Goal: Obtain resource: Download file/media

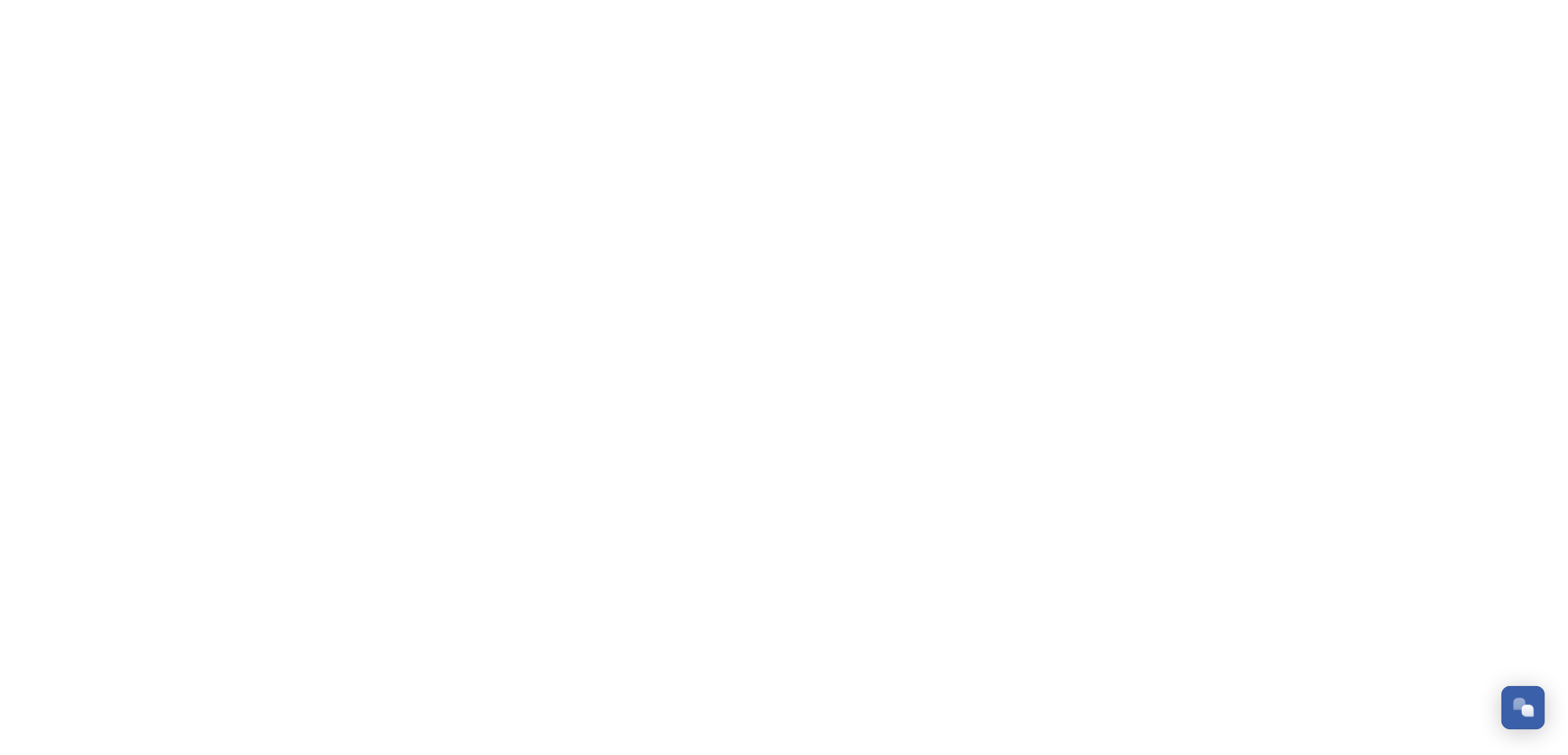
scroll to position [163, 0]
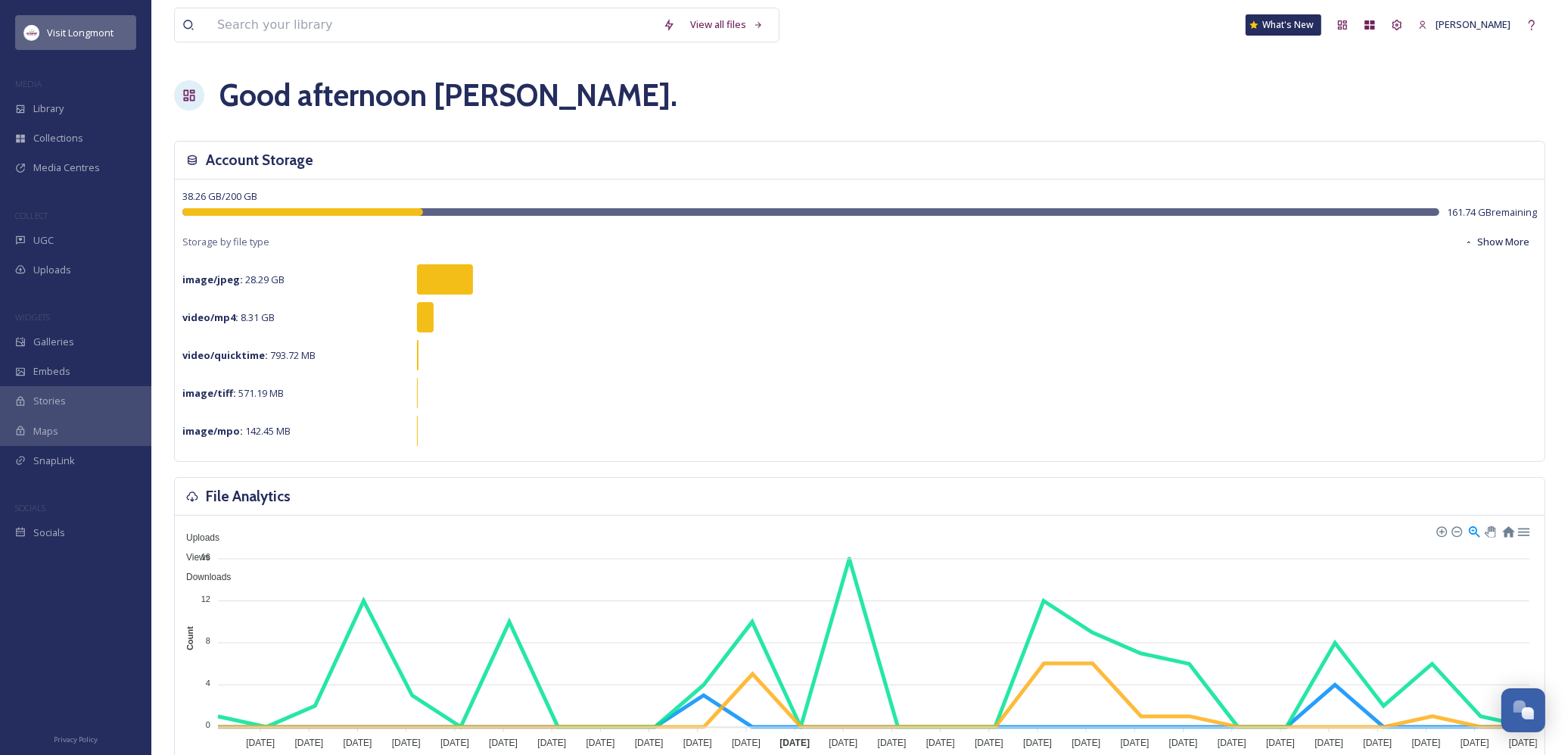
click at [88, 31] on span "Visit Longmont" at bounding box center [80, 32] width 66 height 13
click at [1403, 21] on icon at bounding box center [1397, 24] width 12 height 12
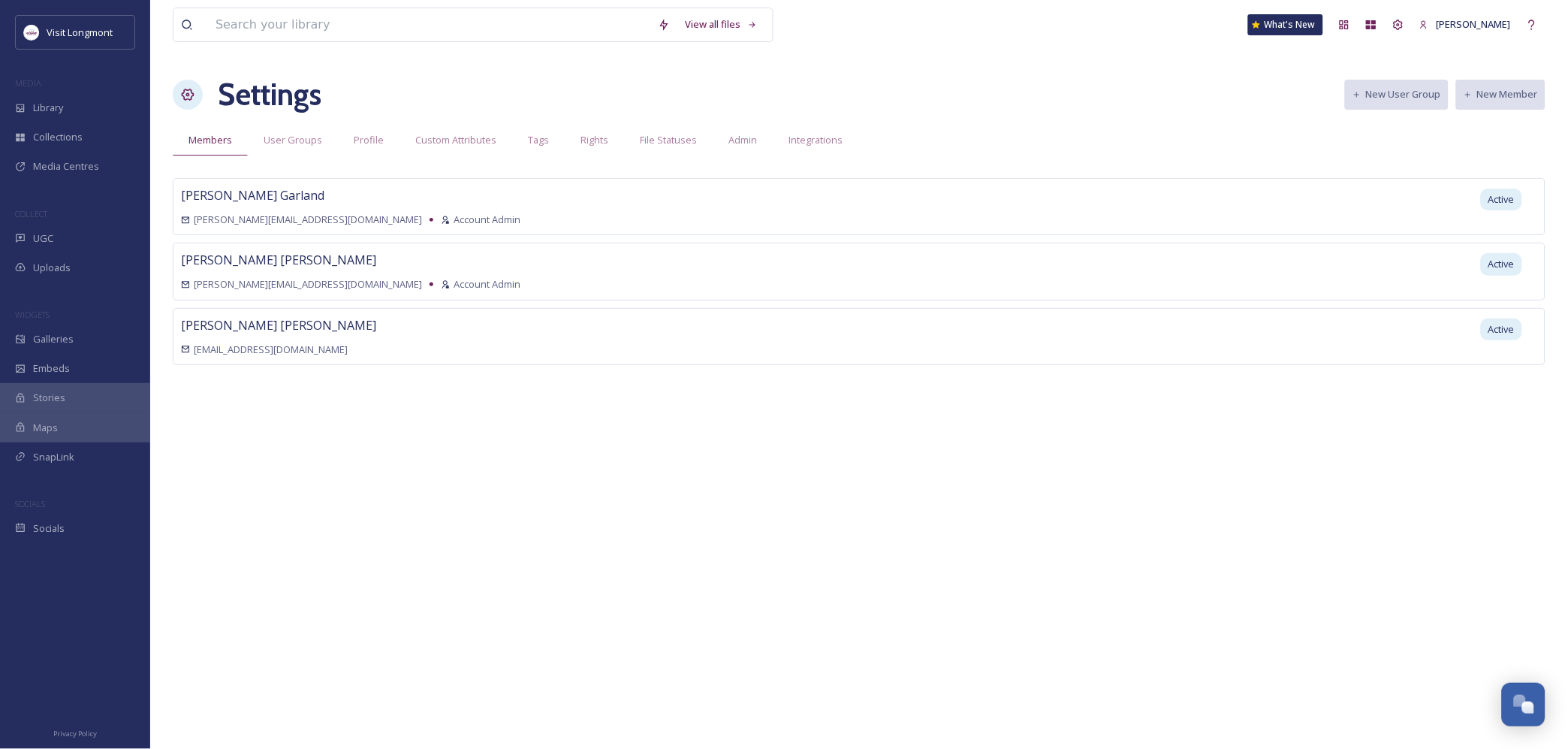
click at [1185, 101] on div "Settings New User Group New Member" at bounding box center [858, 95] width 1372 height 45
click at [450, 371] on div "[PERSON_NAME] [PERSON_NAME][EMAIL_ADDRESS][DOMAIN_NAME] Account Admin Active [P…" at bounding box center [858, 294] width 1372 height 232
click at [51, 103] on span "Library" at bounding box center [48, 107] width 30 height 14
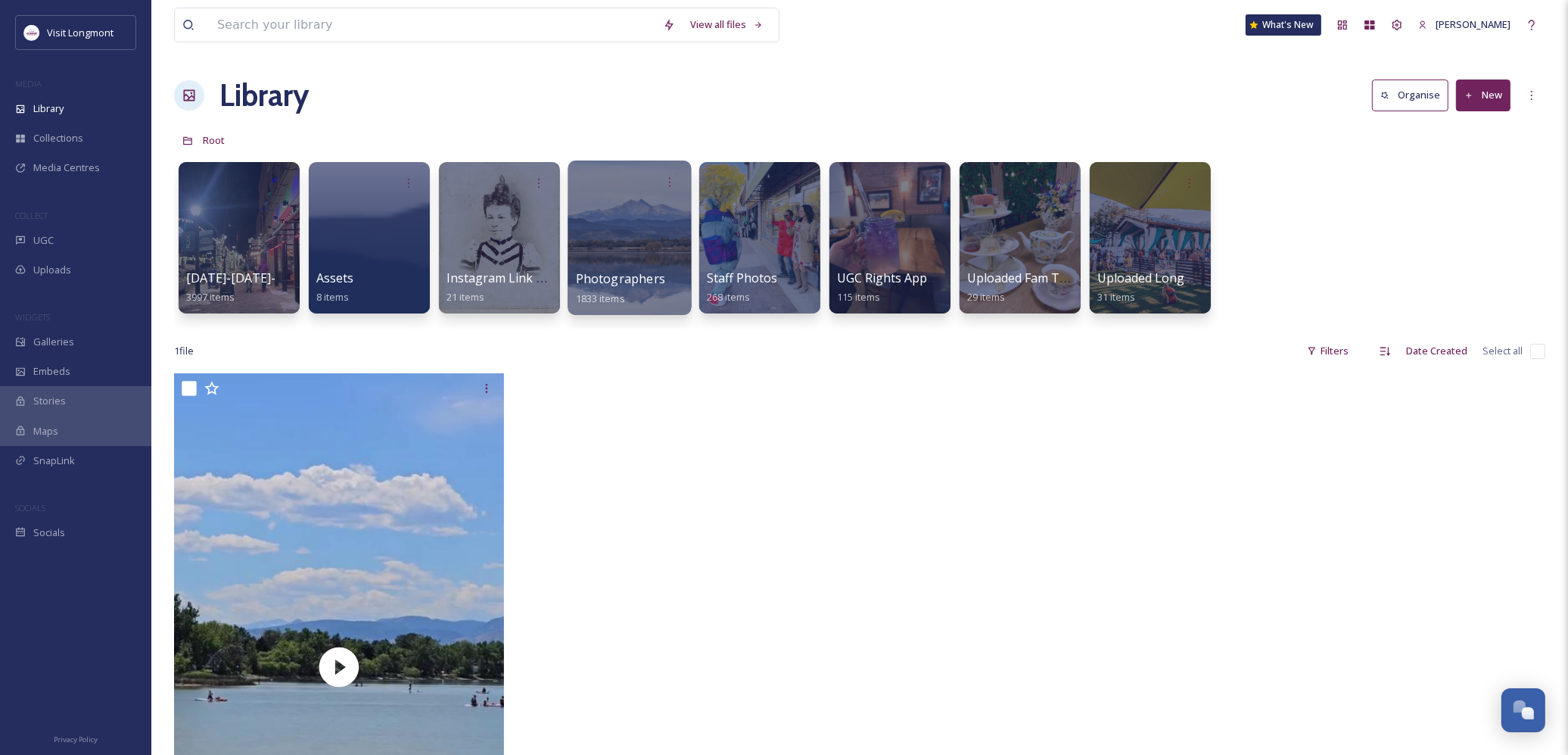
click at [598, 236] on div at bounding box center [629, 238] width 123 height 155
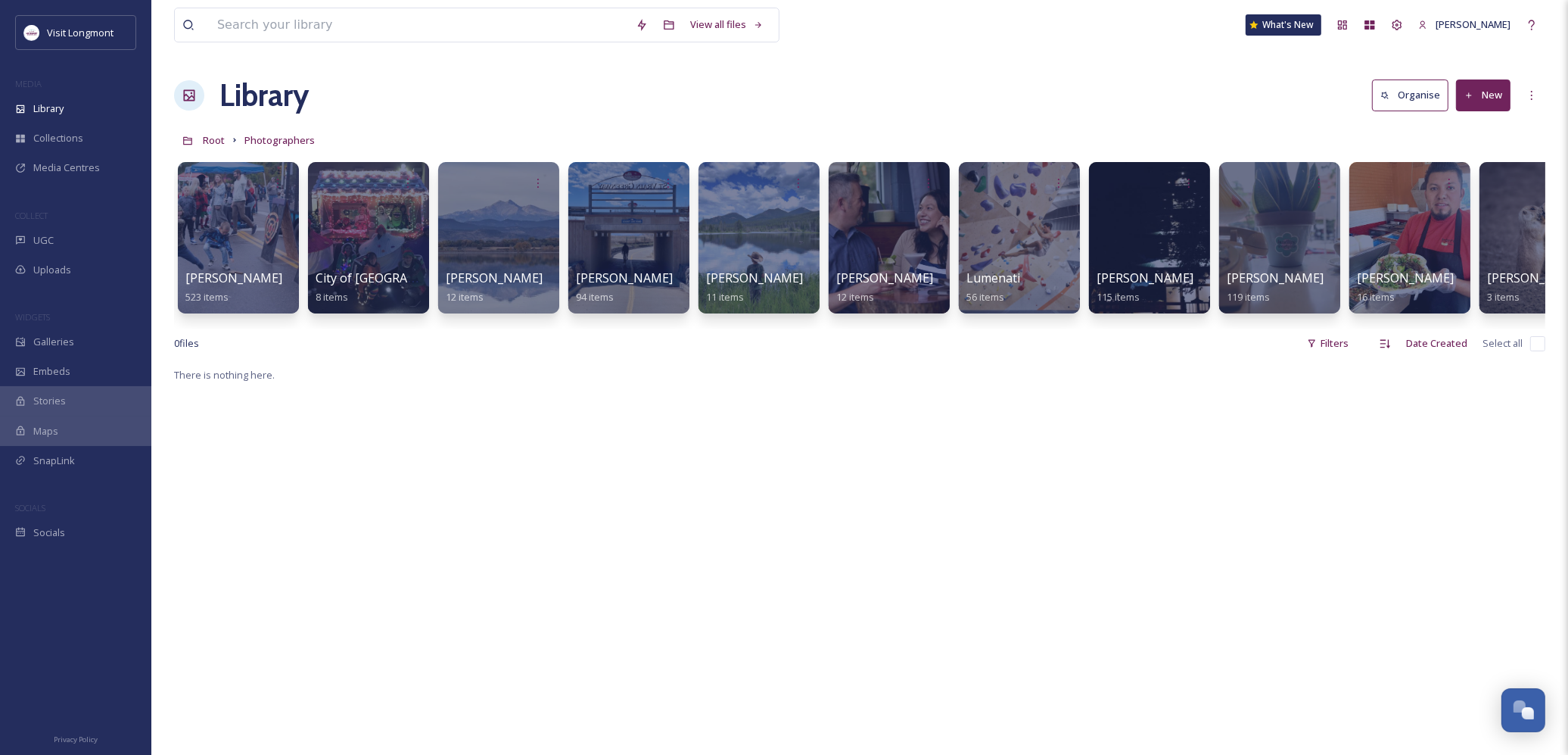
scroll to position [0, 711]
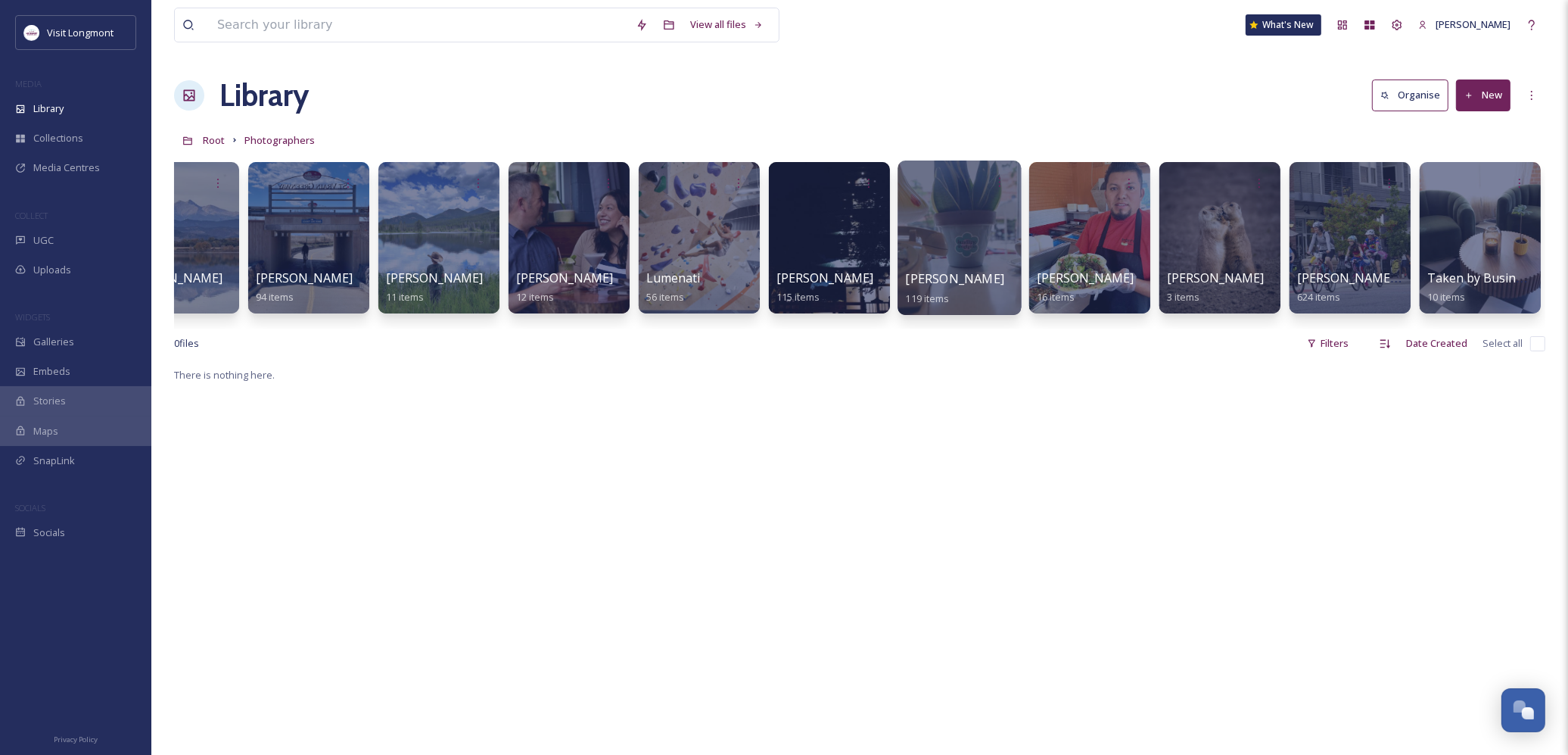
click at [958, 237] on div at bounding box center [959, 238] width 123 height 155
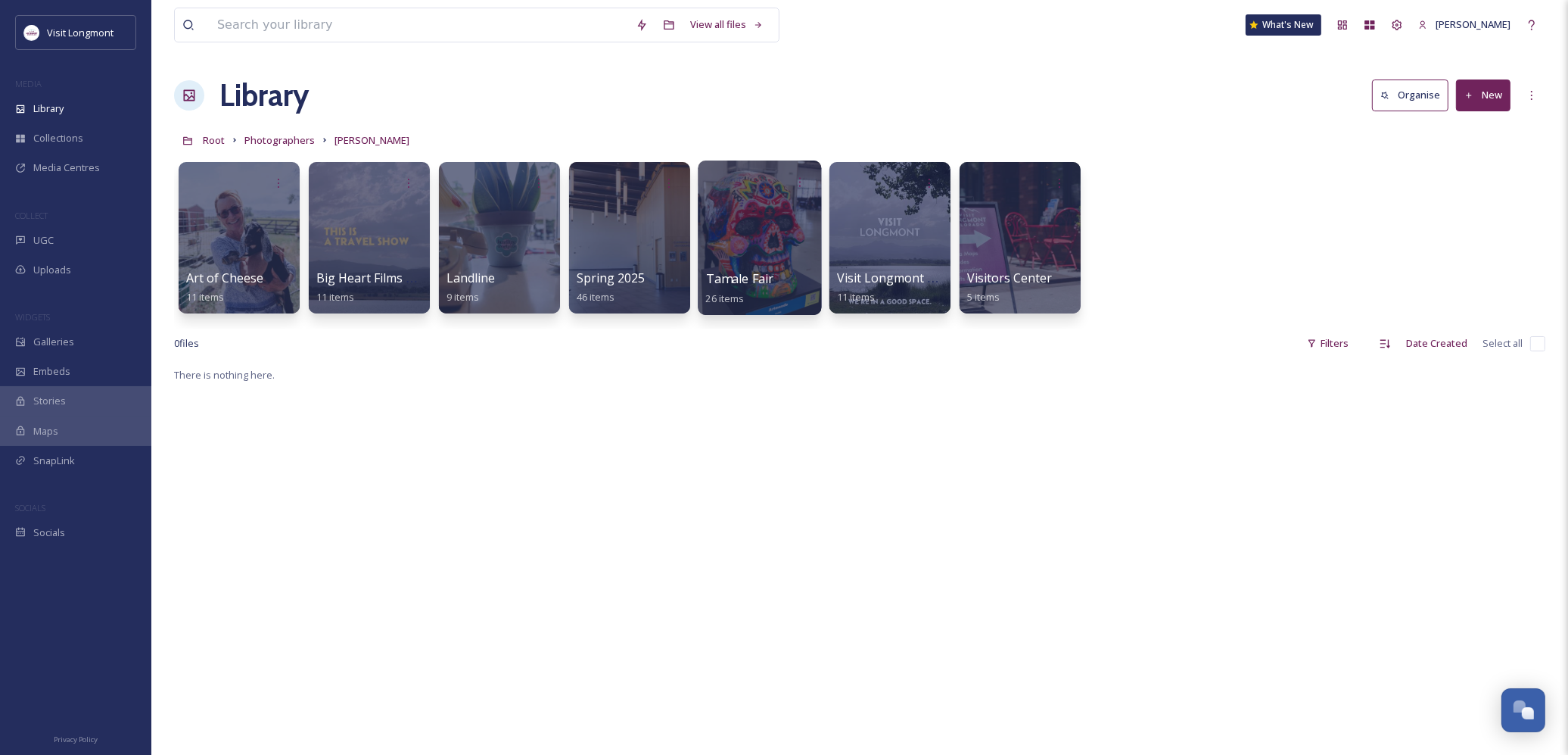
click at [758, 274] on span "Tamale Fair" at bounding box center [740, 278] width 68 height 17
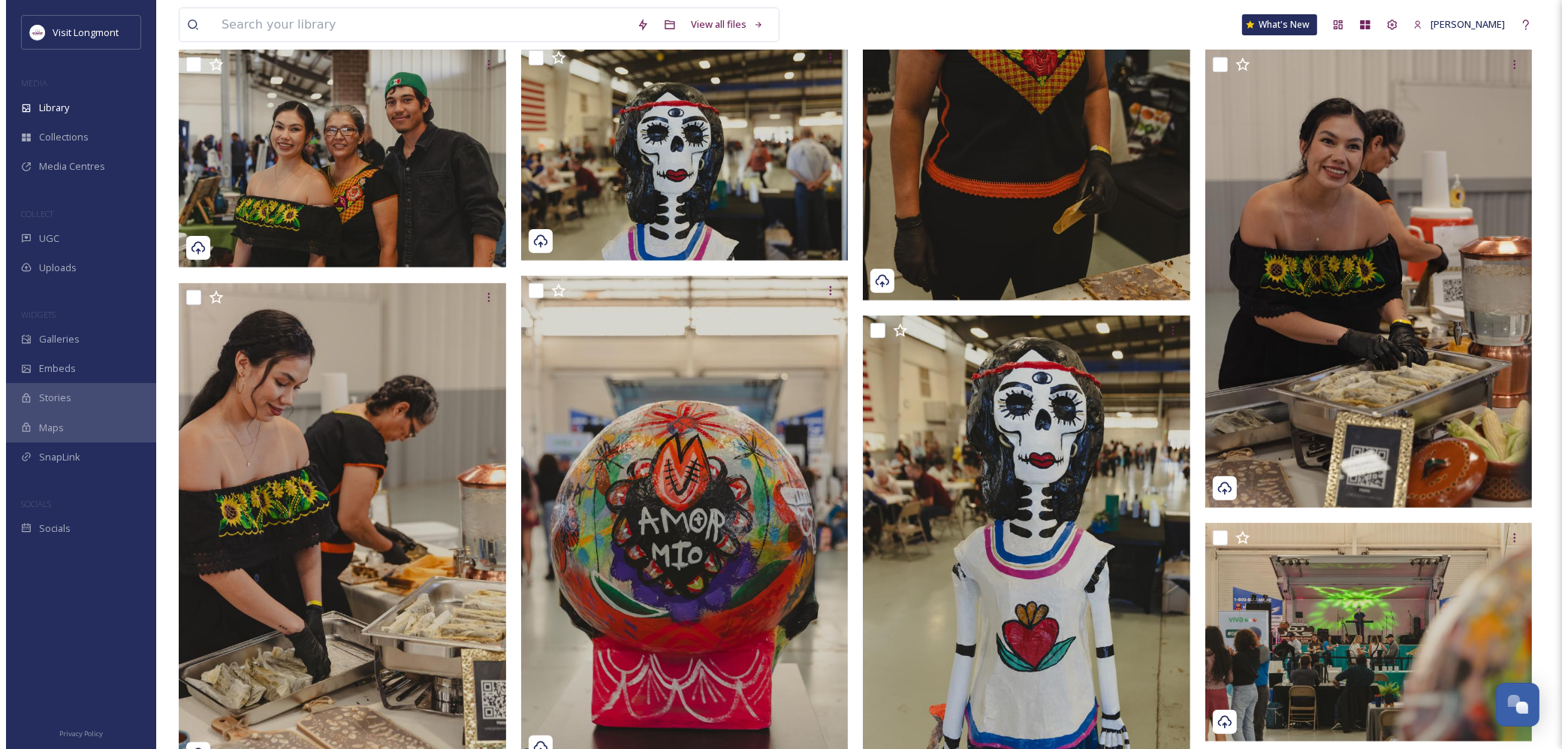
scroll to position [500, 0]
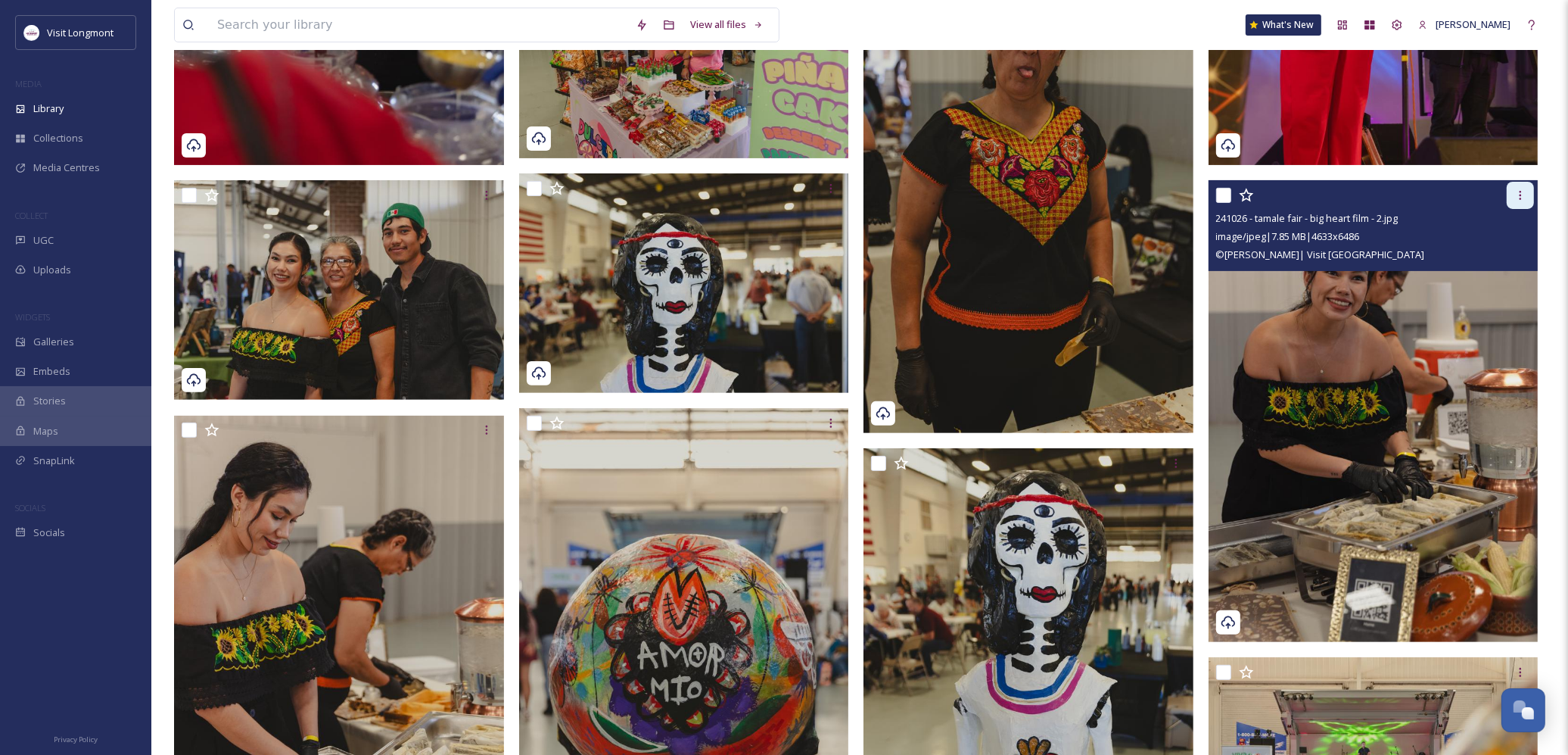
click at [1525, 193] on icon at bounding box center [1520, 195] width 12 height 12
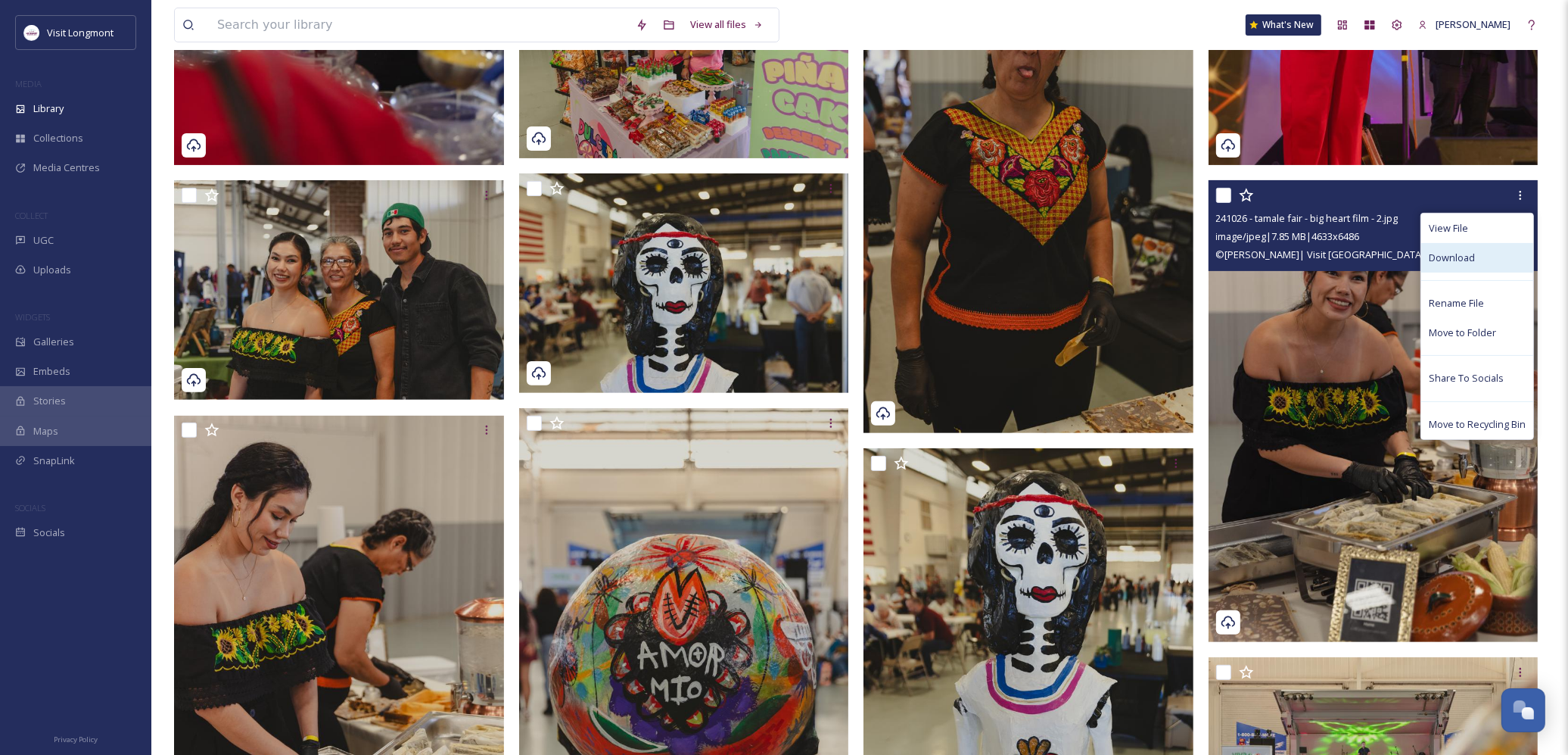
click at [1469, 246] on div "Download" at bounding box center [1477, 257] width 112 height 29
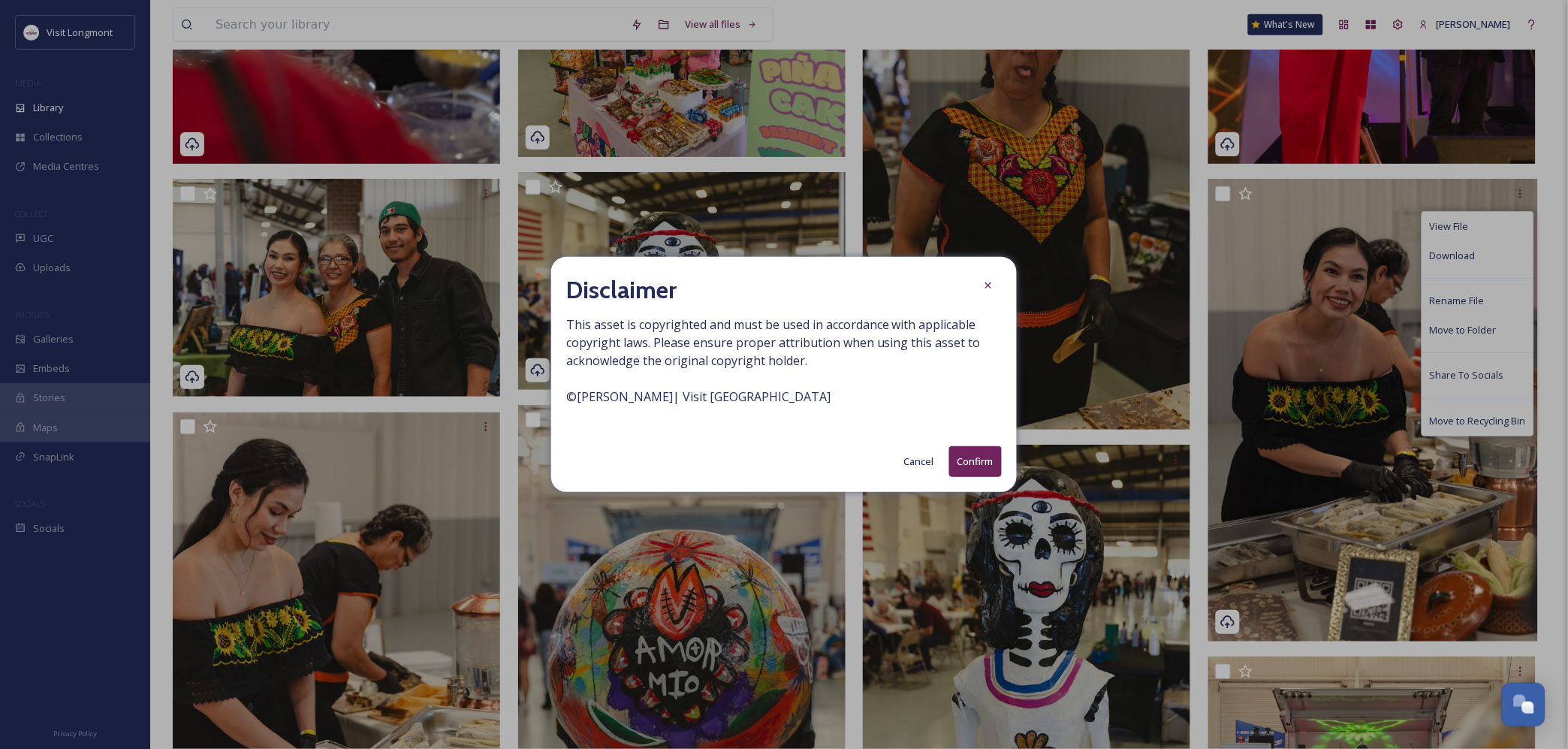
click at [965, 461] on button "Confirm" at bounding box center [975, 461] width 52 height 31
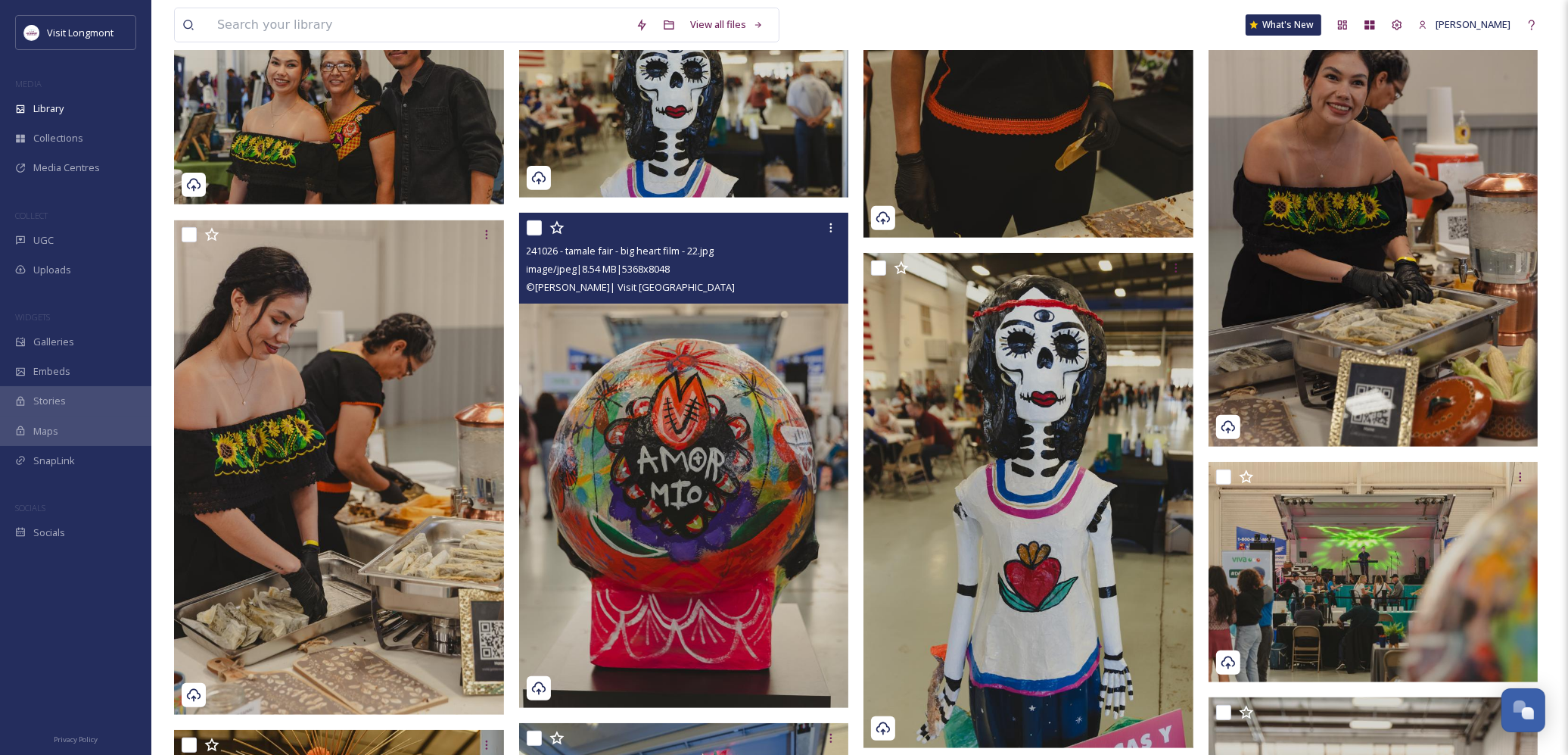
scroll to position [797, 0]
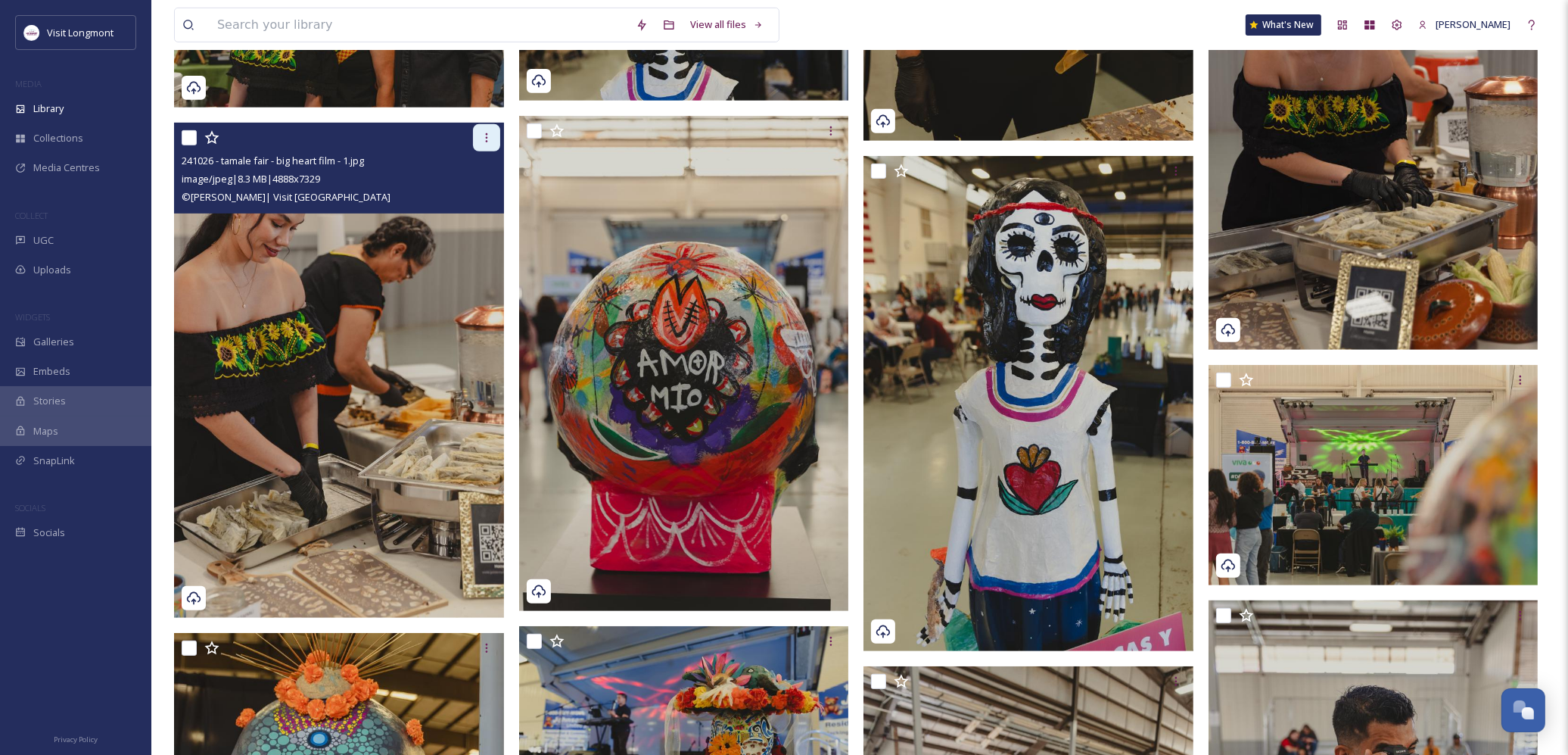
click at [482, 134] on icon at bounding box center [486, 137] width 12 height 12
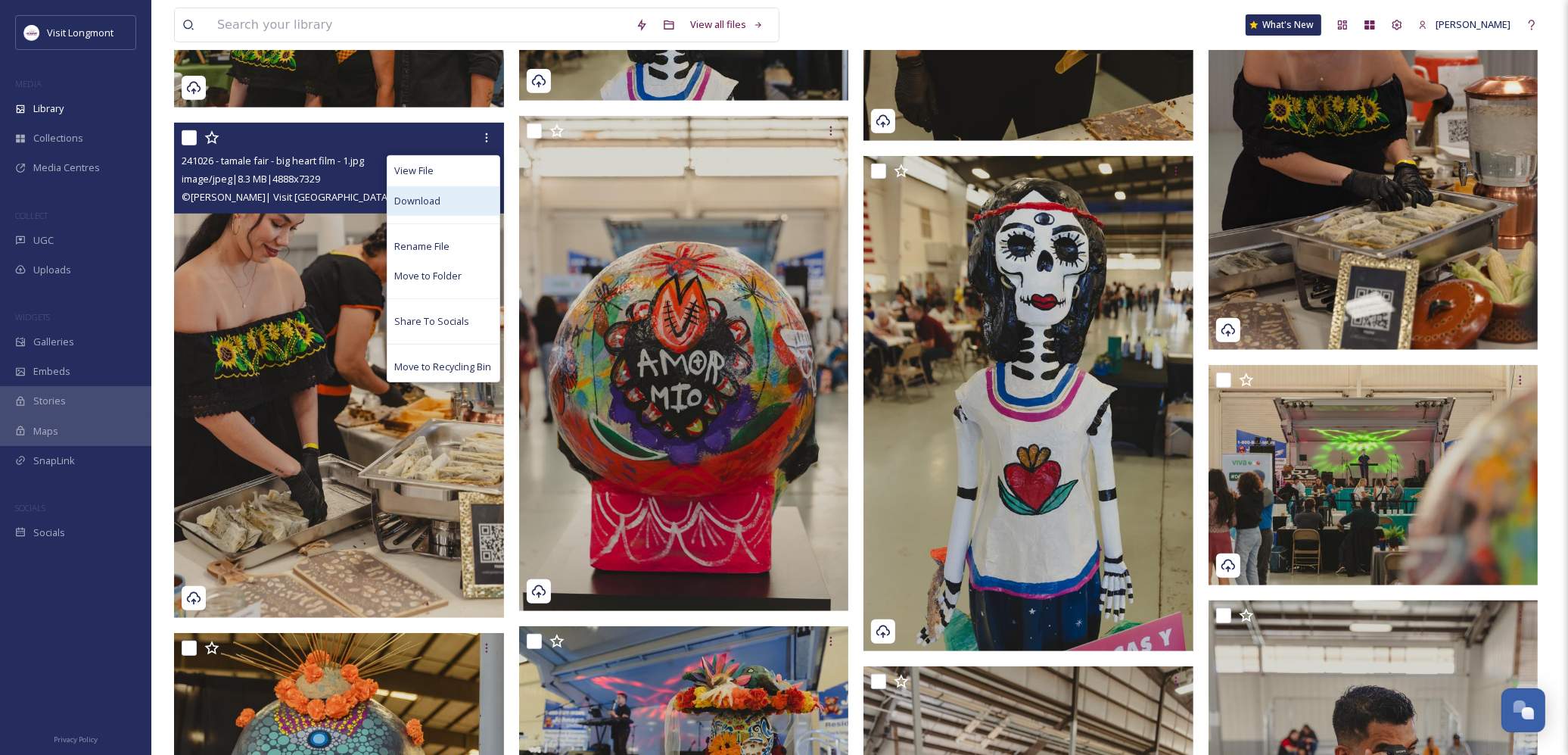
click at [449, 203] on div "Download" at bounding box center [444, 201] width 112 height 29
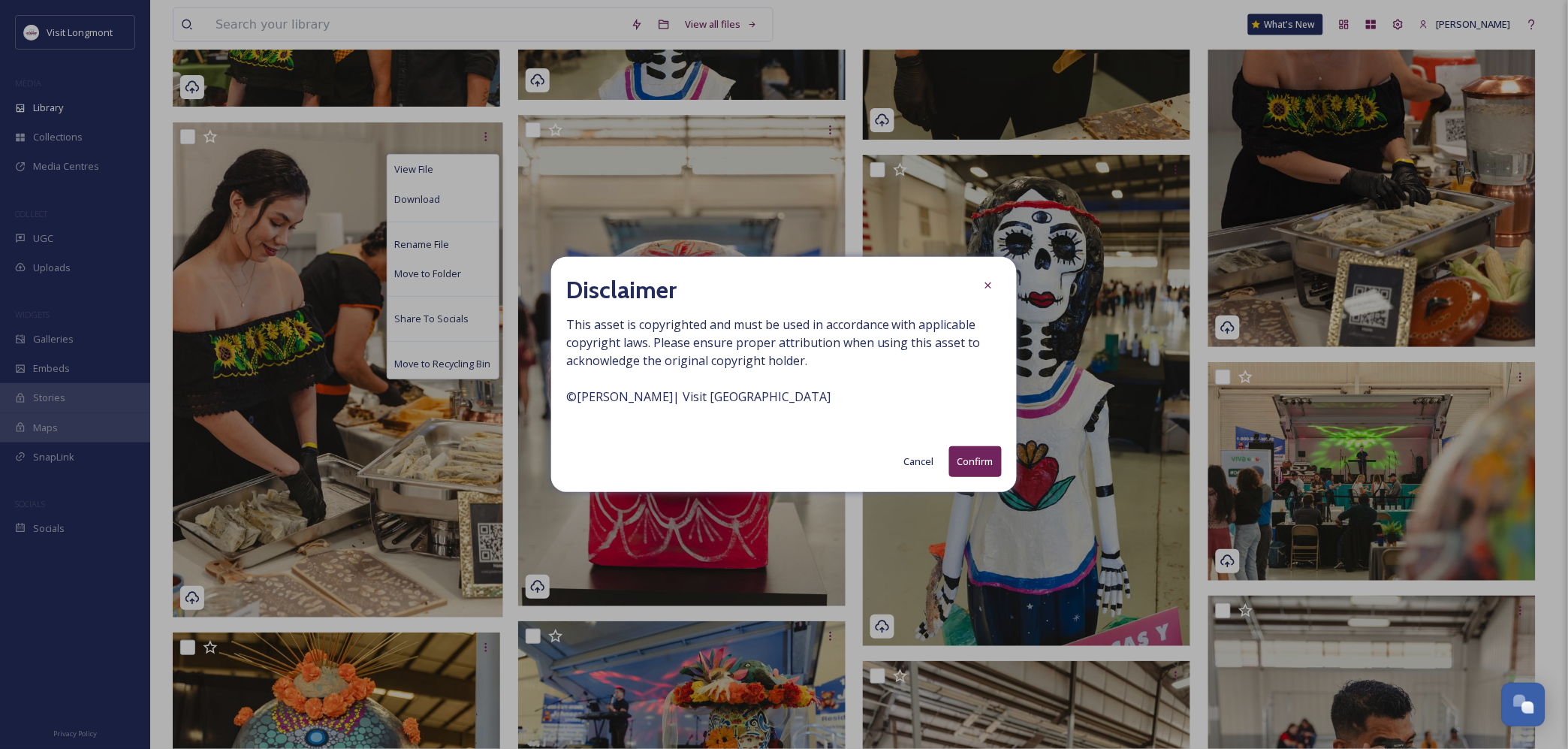
click at [966, 458] on button "Confirm" at bounding box center [975, 461] width 52 height 31
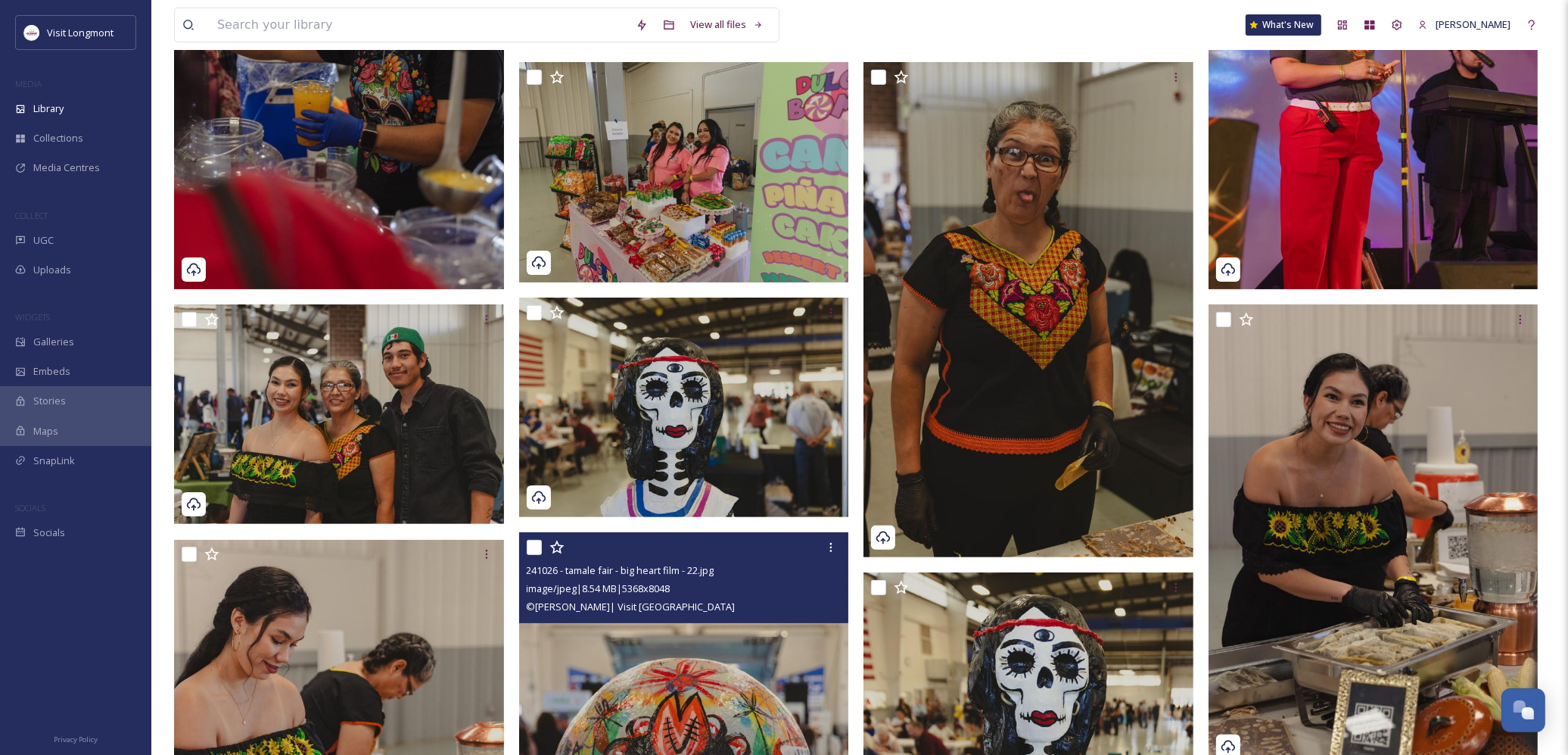
scroll to position [375, 0]
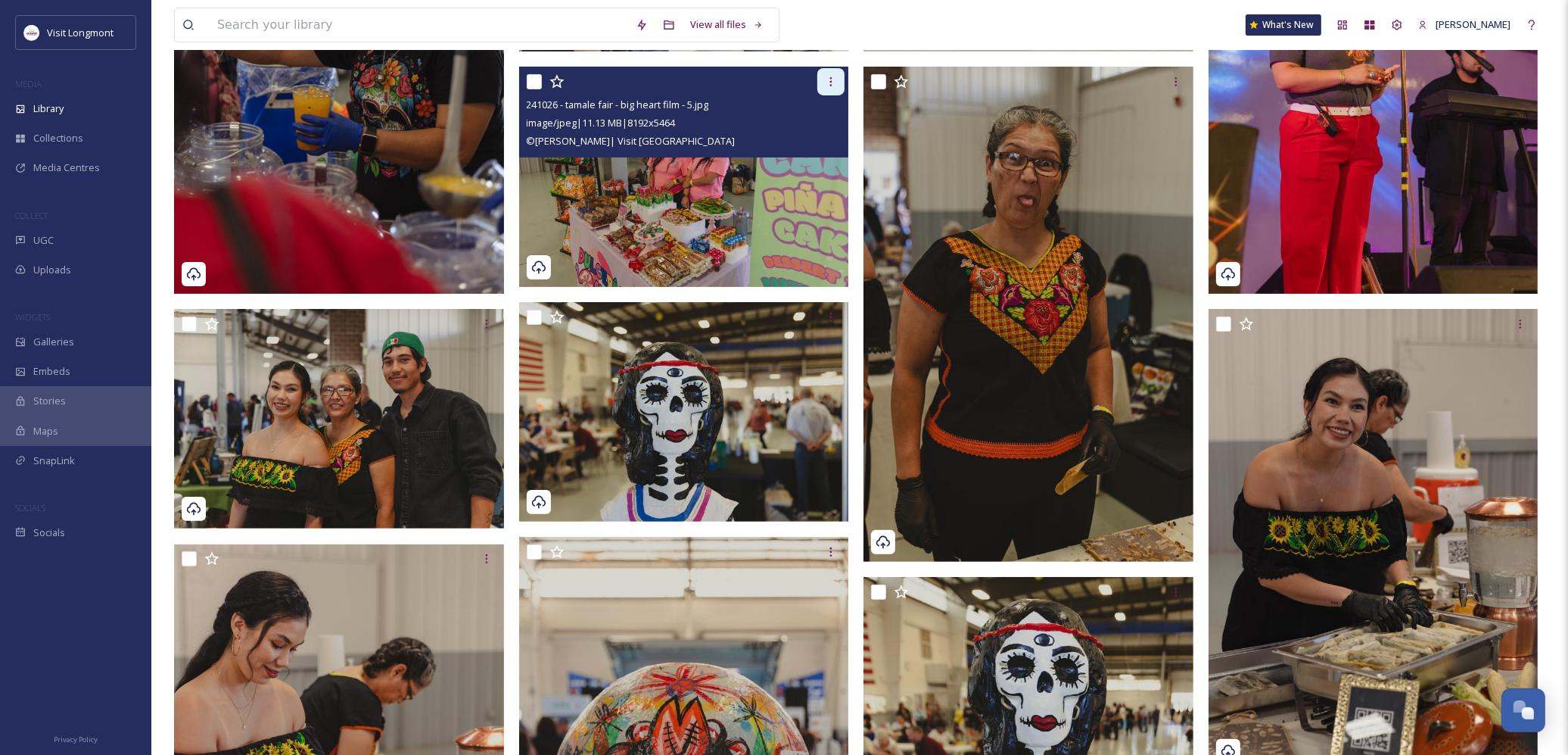
click at [831, 81] on icon at bounding box center [831, 82] width 2 height 9
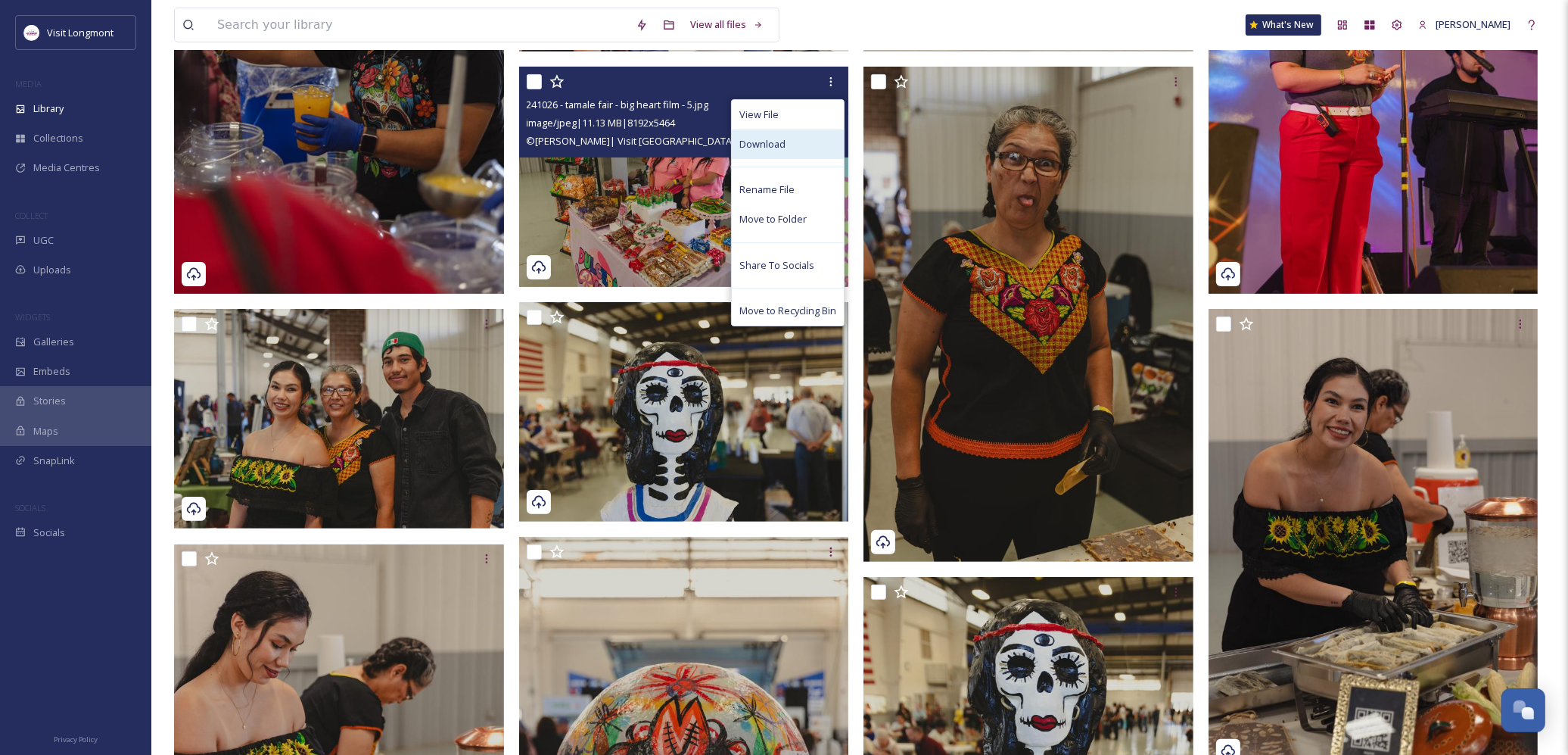
click at [751, 149] on span "Download" at bounding box center [763, 145] width 46 height 14
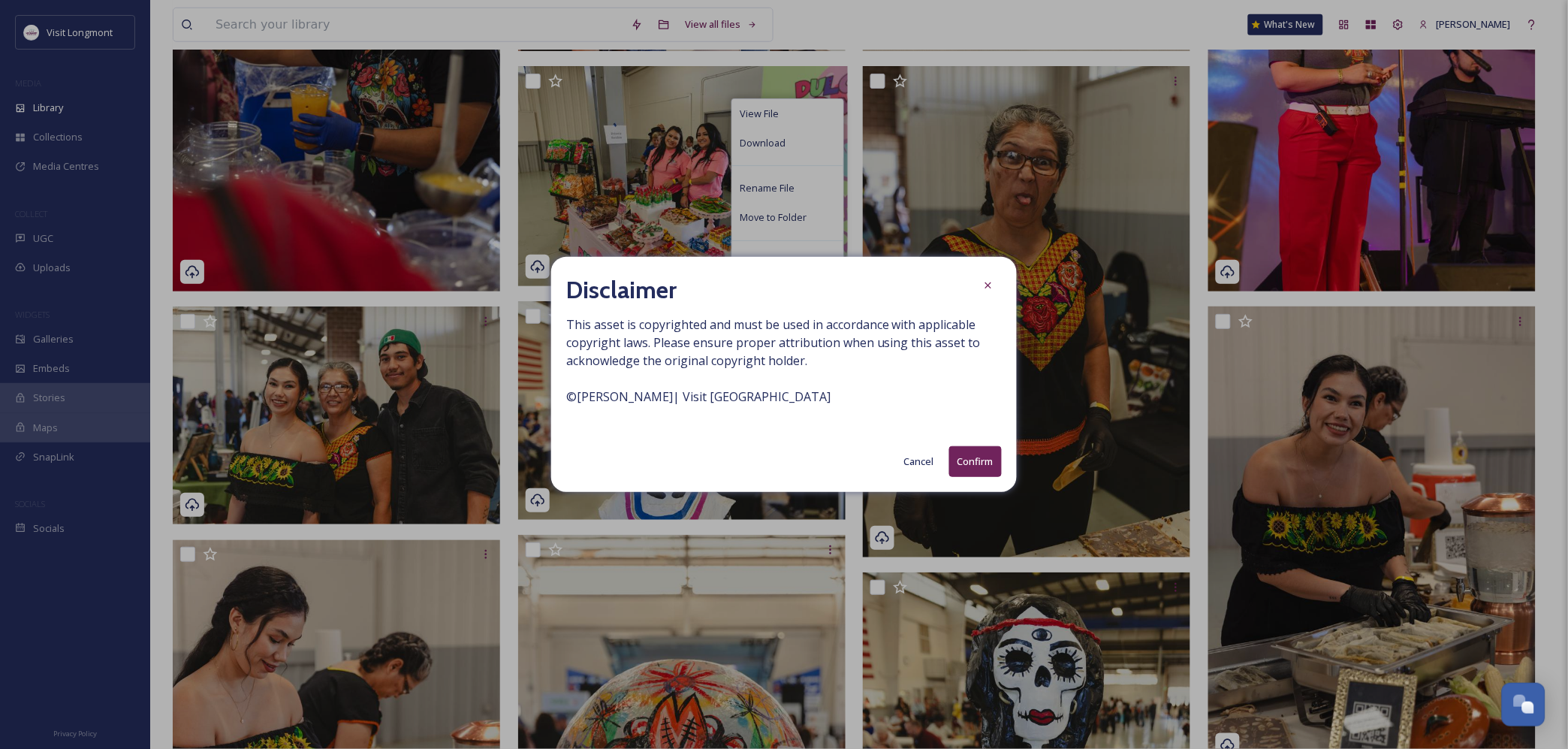
click at [981, 462] on button "Confirm" at bounding box center [975, 461] width 52 height 31
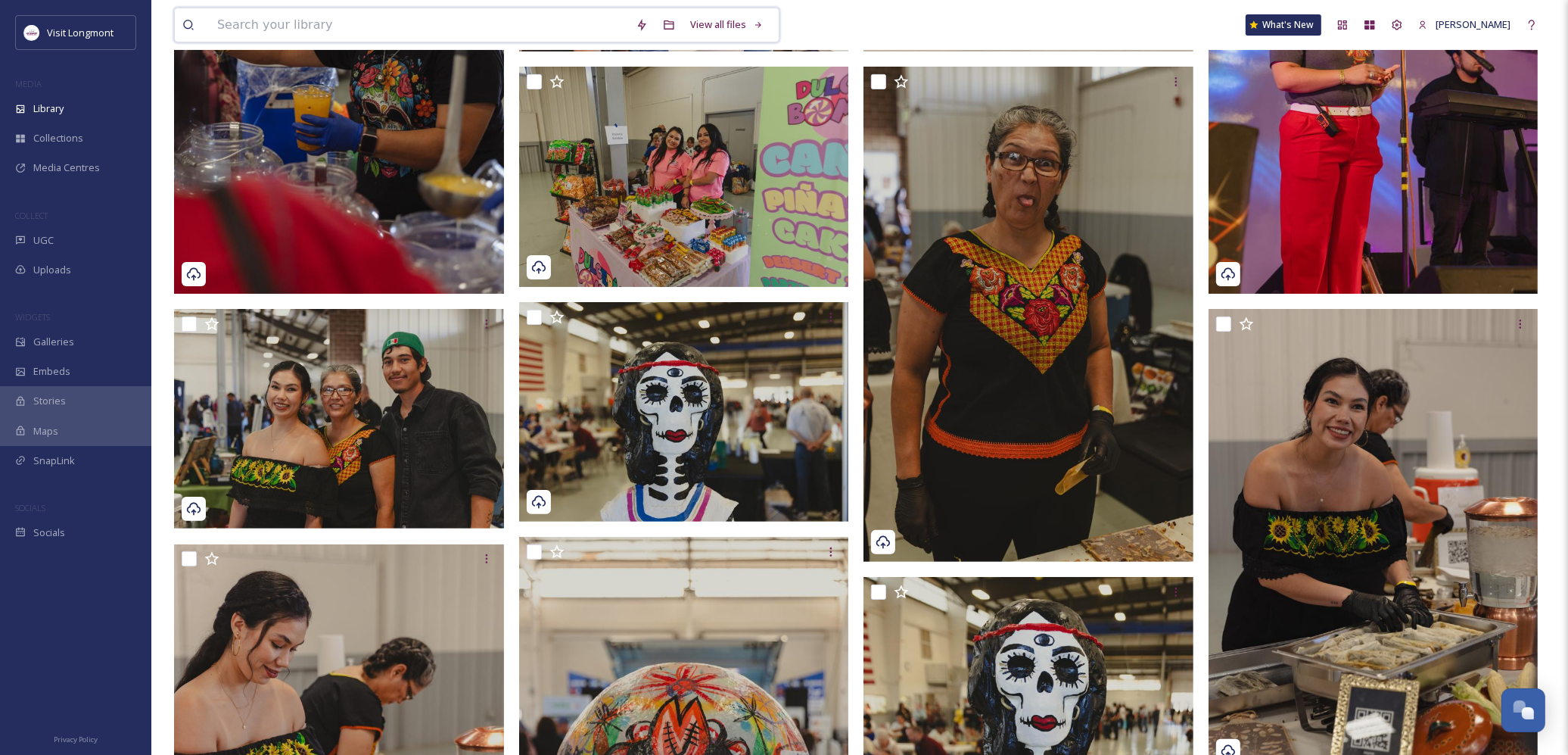
click at [243, 27] on input at bounding box center [419, 25] width 418 height 33
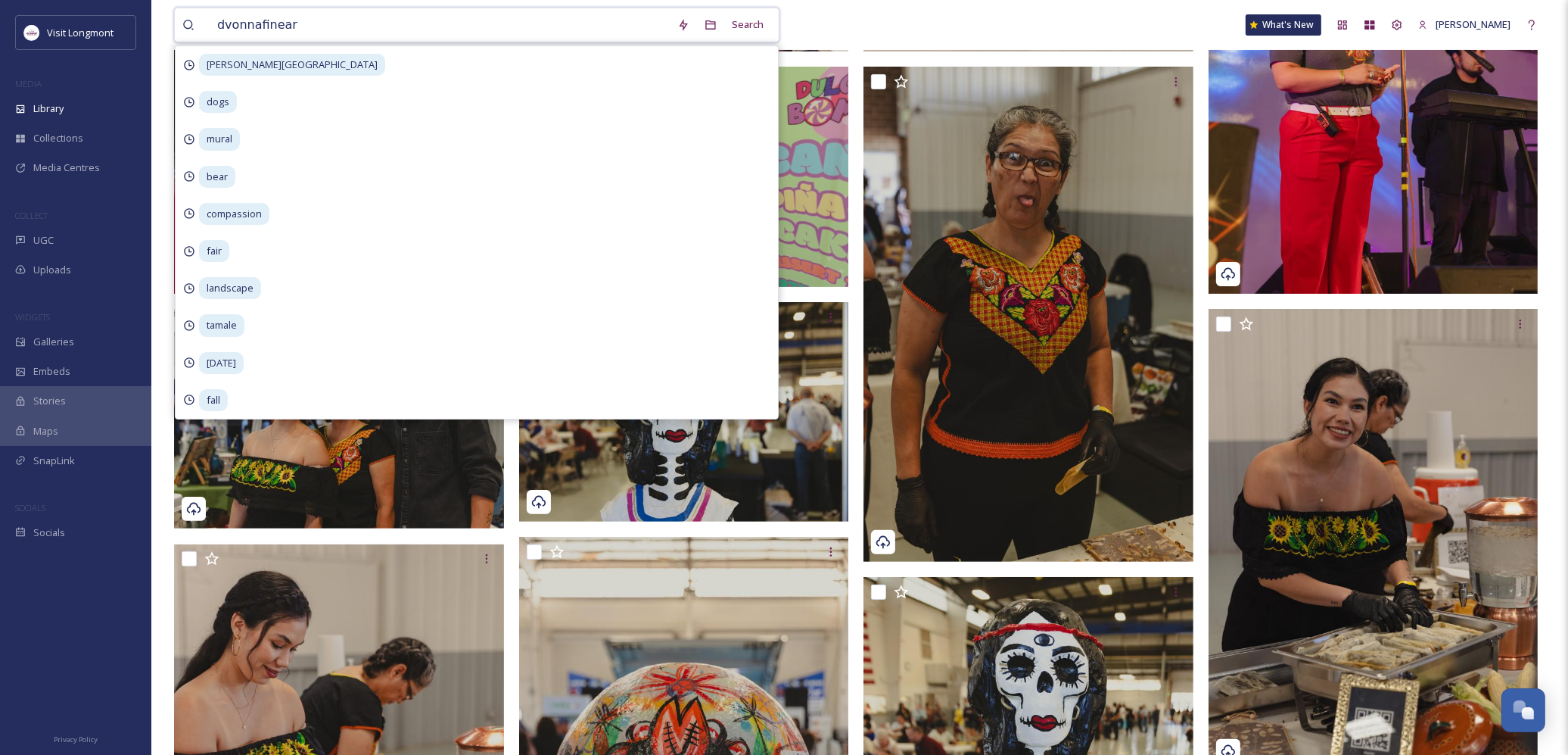
type input "dvonnafineart"
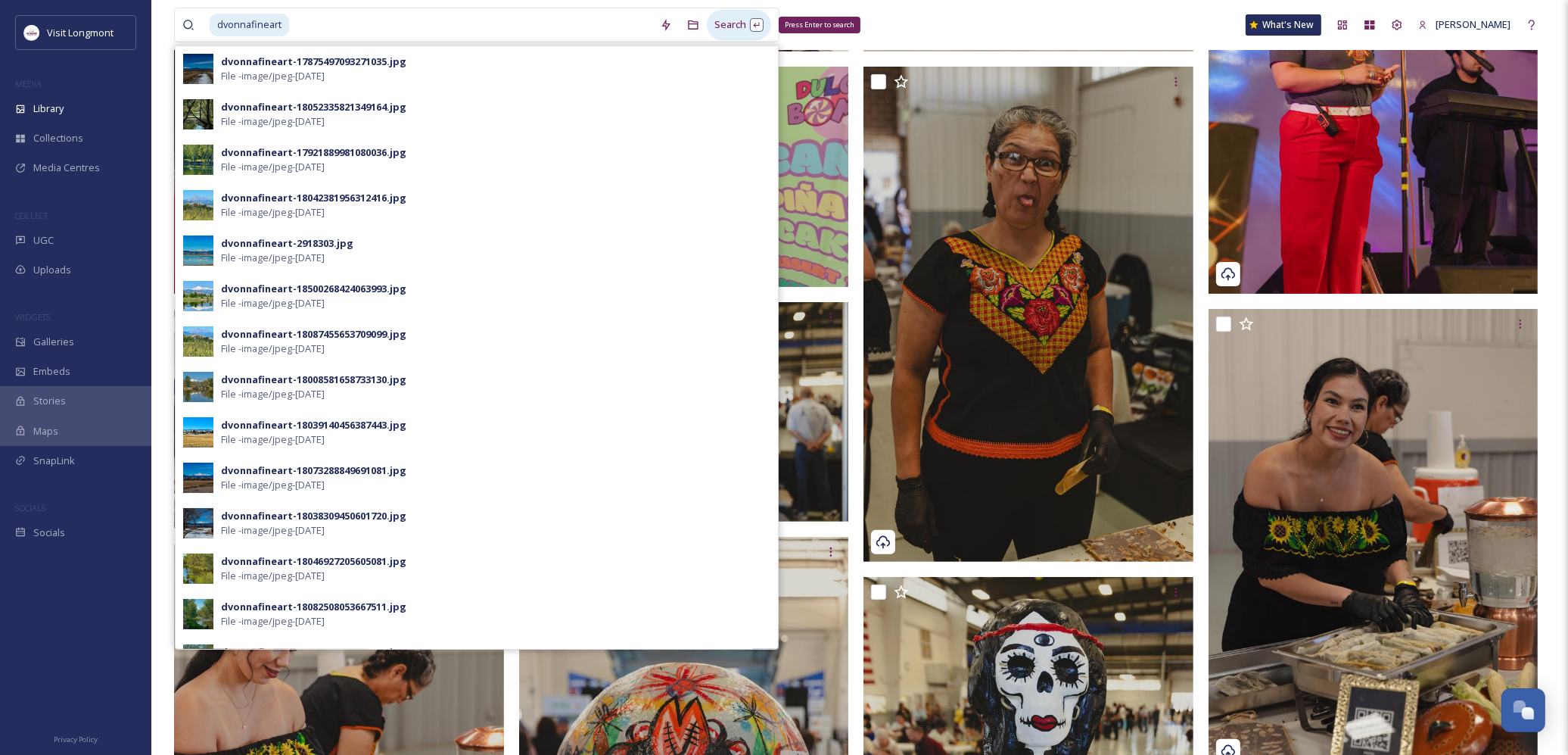
click at [719, 32] on div "Search Press Enter to search" at bounding box center [738, 24] width 64 height 29
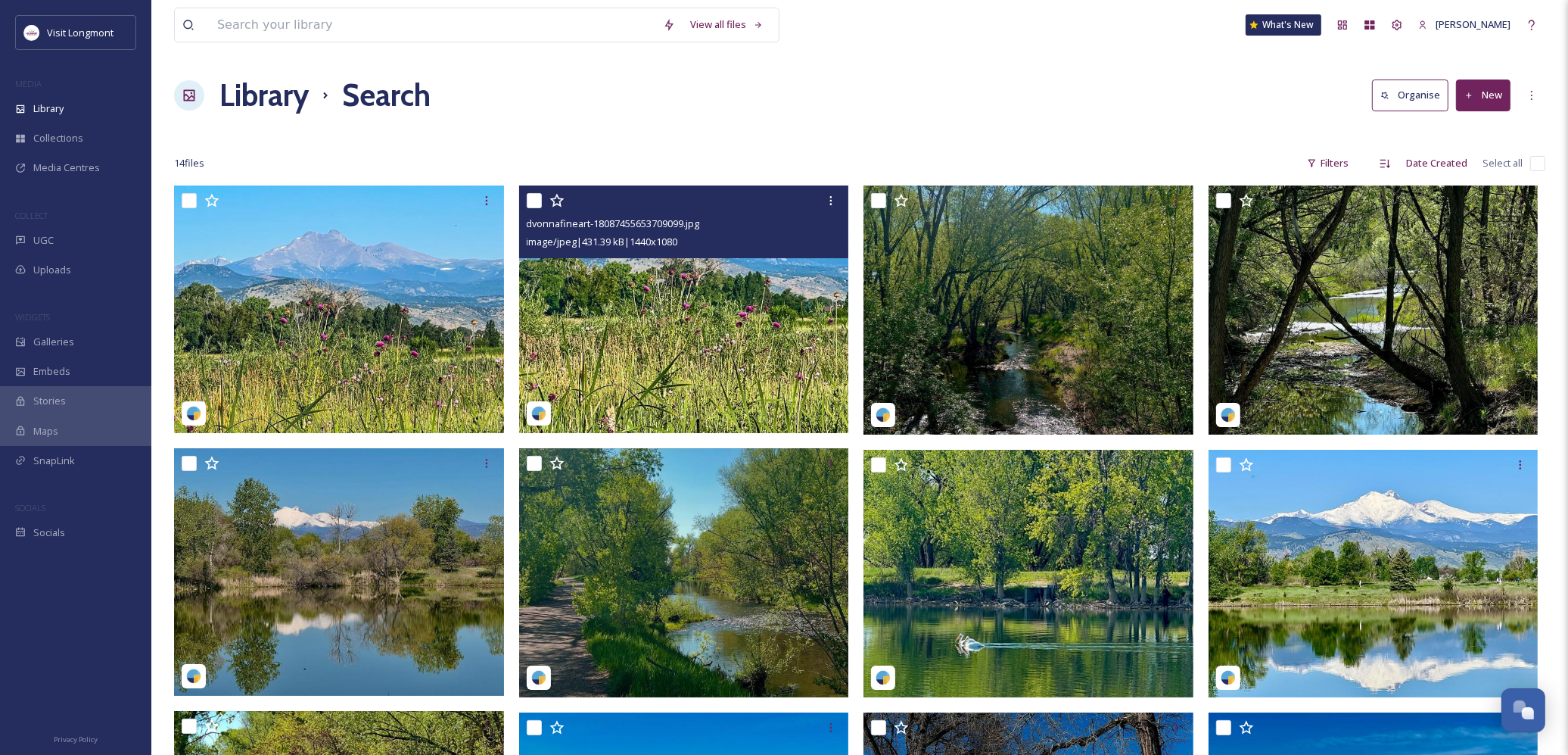
click at [550, 212] on div at bounding box center [686, 201] width 319 height 28
click at [550, 222] on span "dvonnafineart-18087455653709099.jpg" at bounding box center [613, 223] width 174 height 13
click at [581, 221] on span "dvonnafineart-18087455653709099.jpg" at bounding box center [613, 223] width 174 height 13
click at [572, 314] on img at bounding box center [685, 309] width 330 height 247
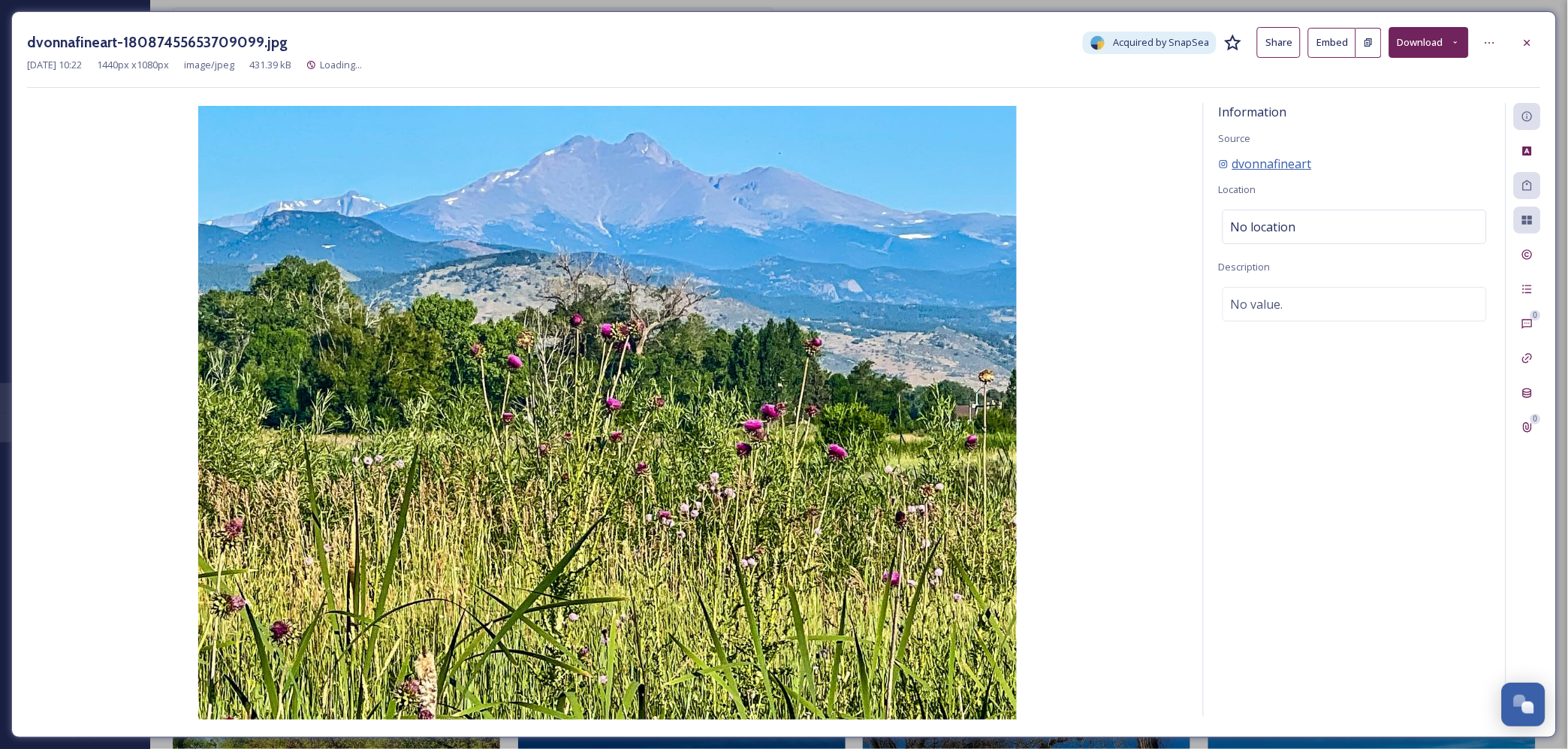
click at [1254, 159] on span "dvonnafineart" at bounding box center [1272, 163] width 80 height 18
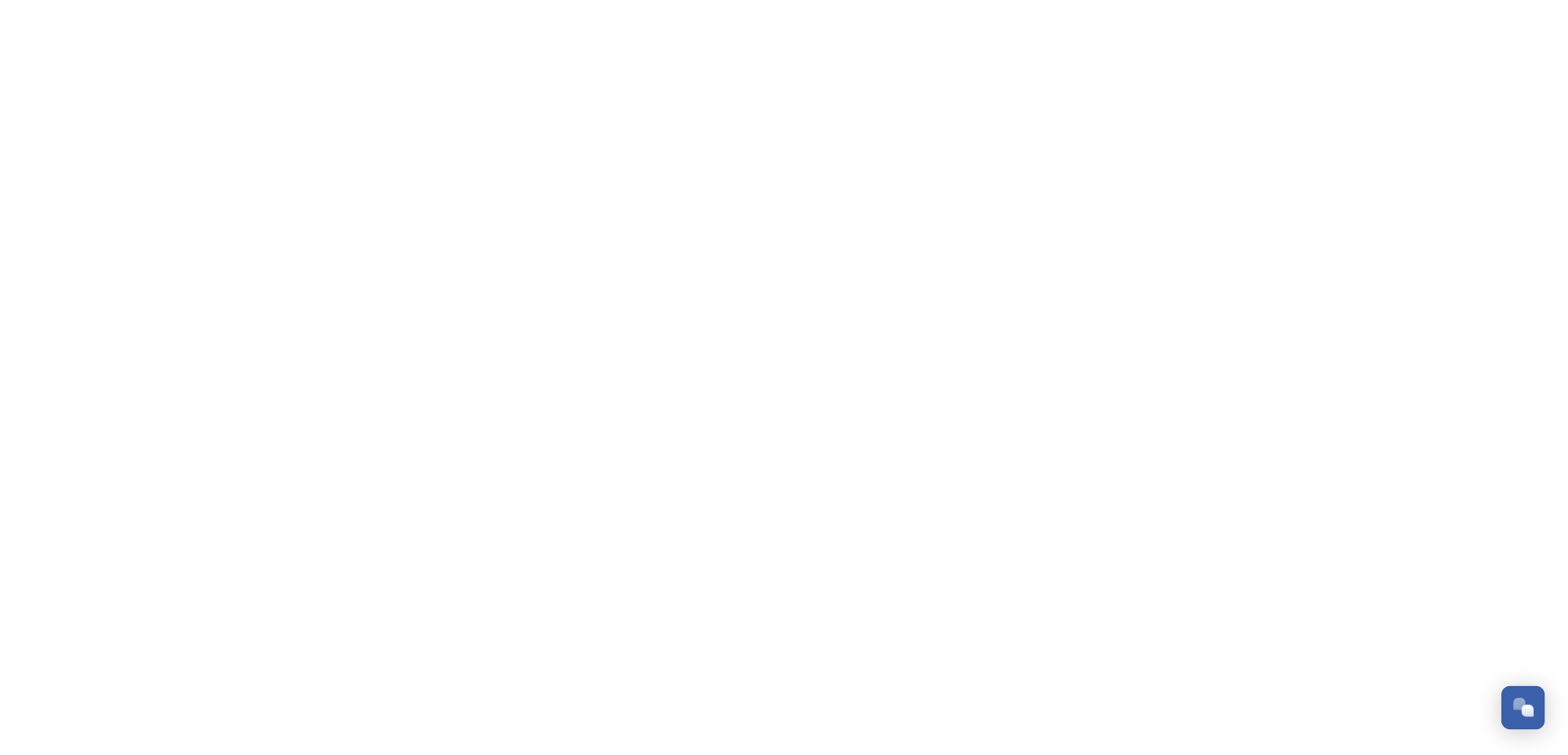
scroll to position [163, 0]
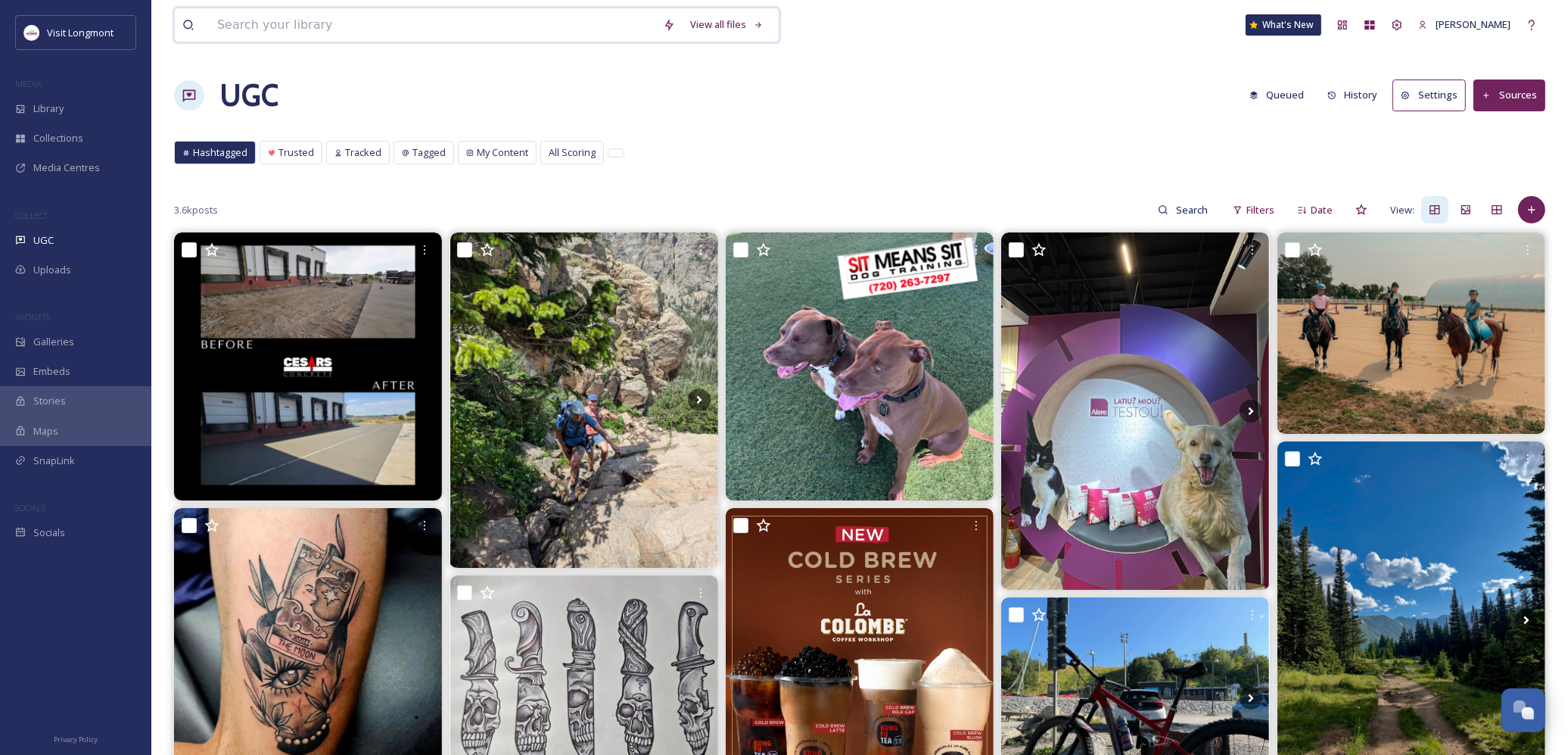
click at [284, 28] on input at bounding box center [433, 25] width 446 height 33
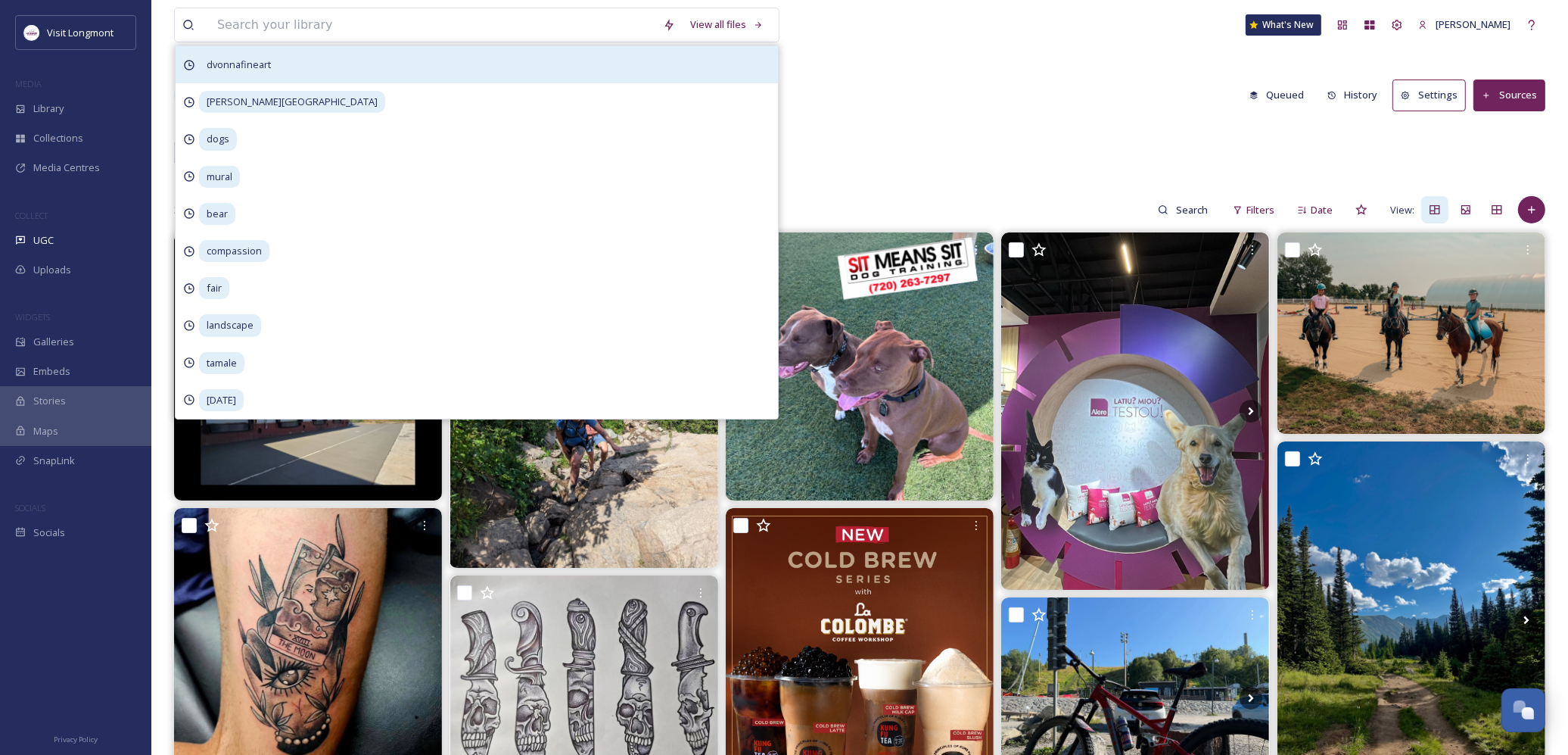
click at [247, 69] on span "dvonnafineart" at bounding box center [238, 65] width 80 height 22
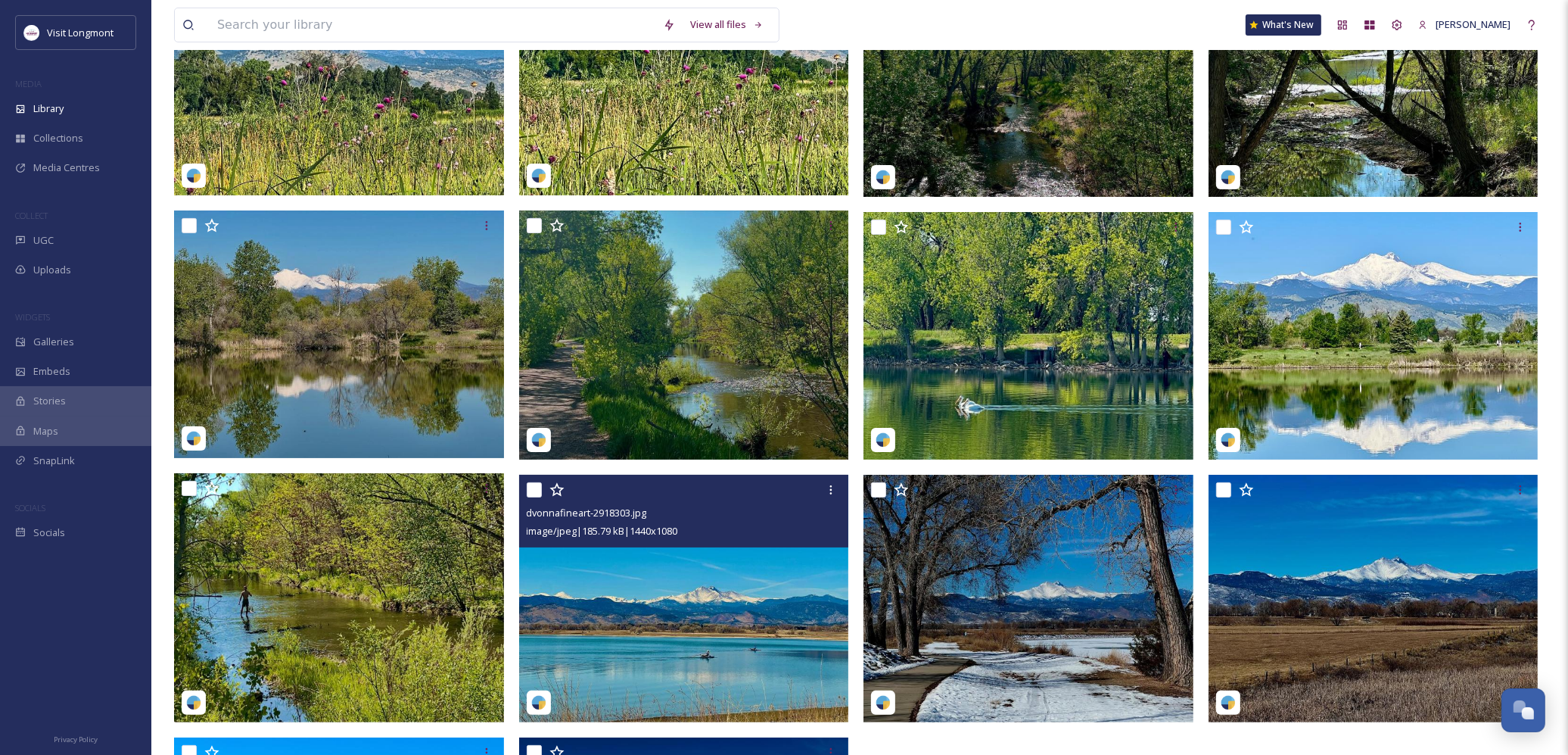
scroll to position [156, 0]
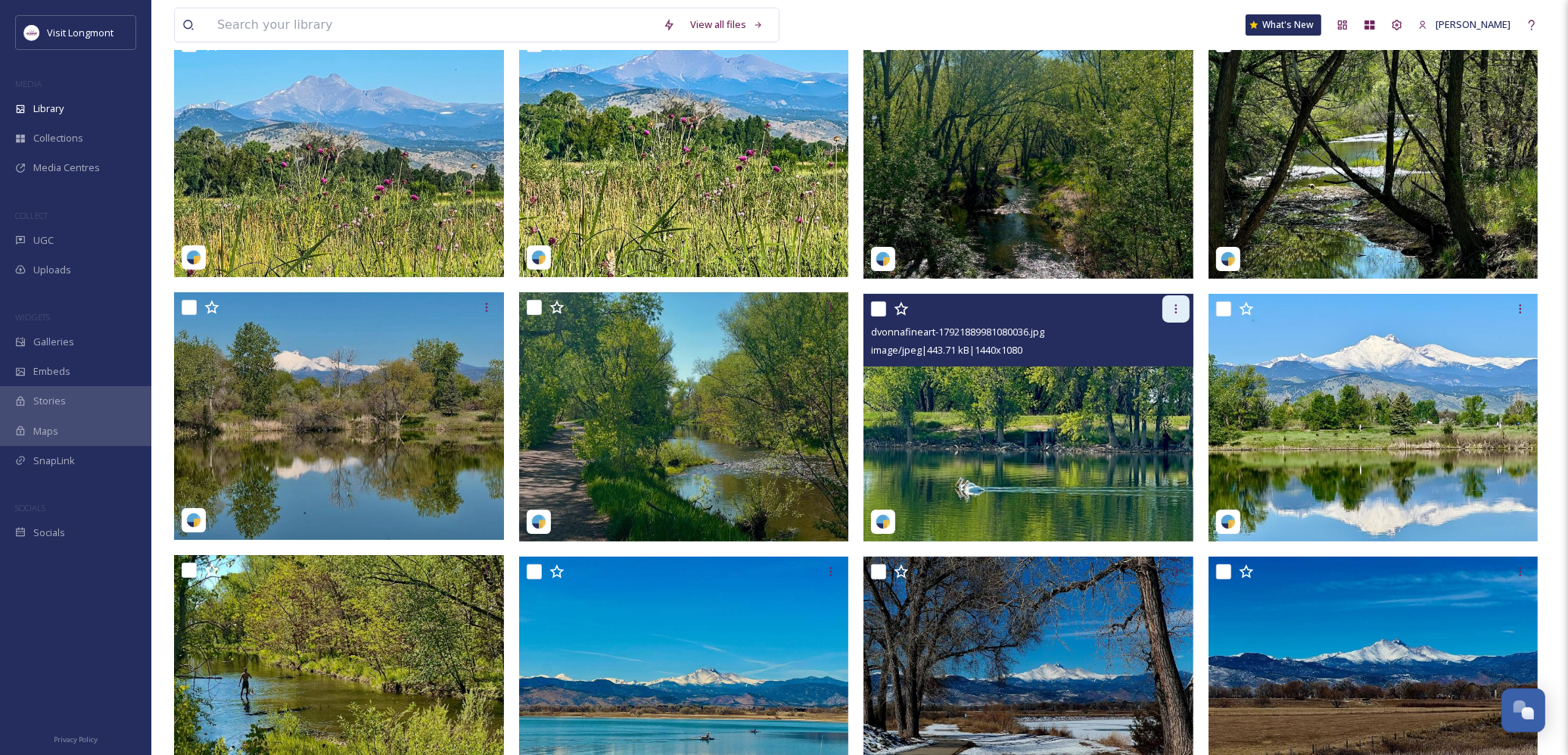
click at [1175, 306] on icon at bounding box center [1176, 308] width 12 height 12
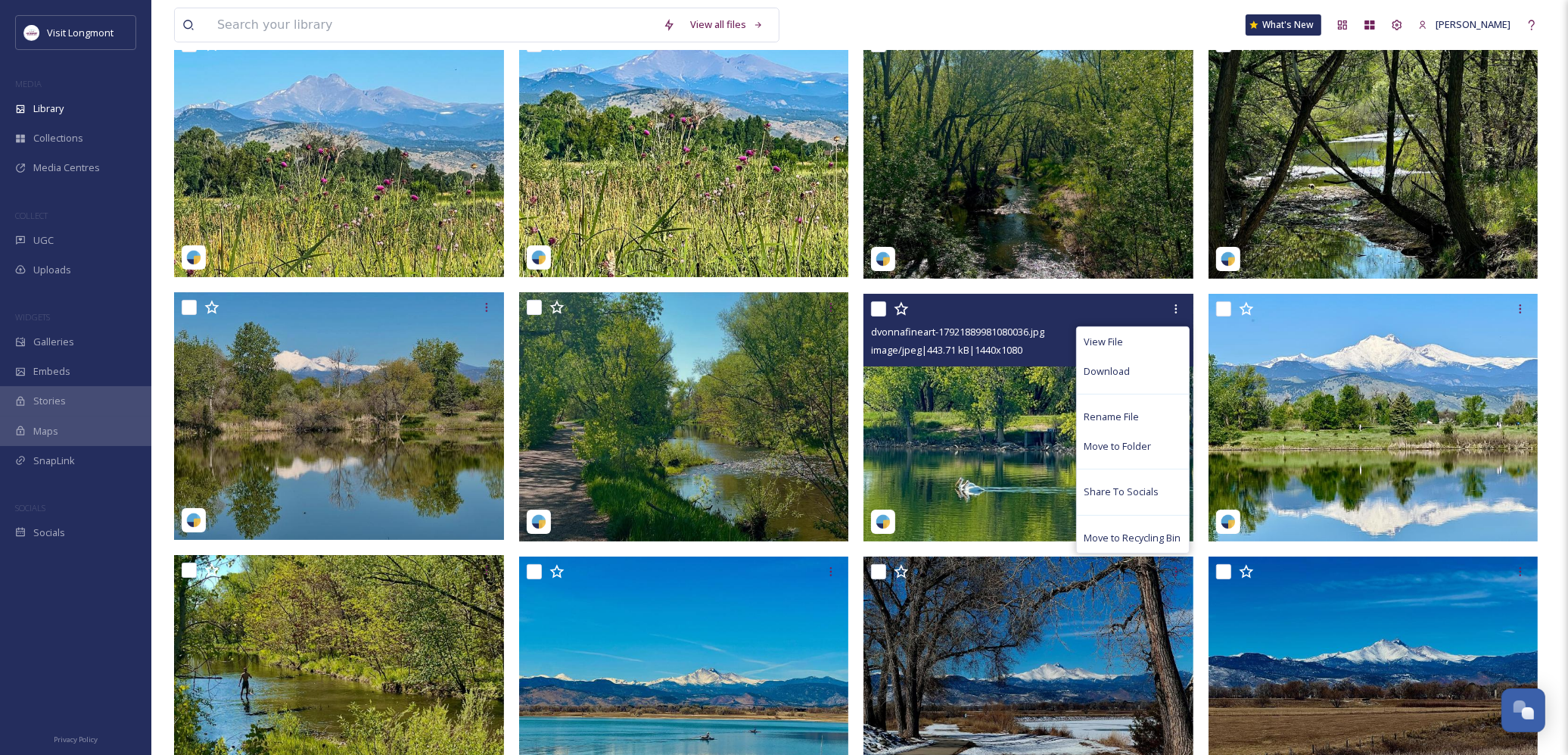
click at [973, 441] on img at bounding box center [1029, 417] width 330 height 247
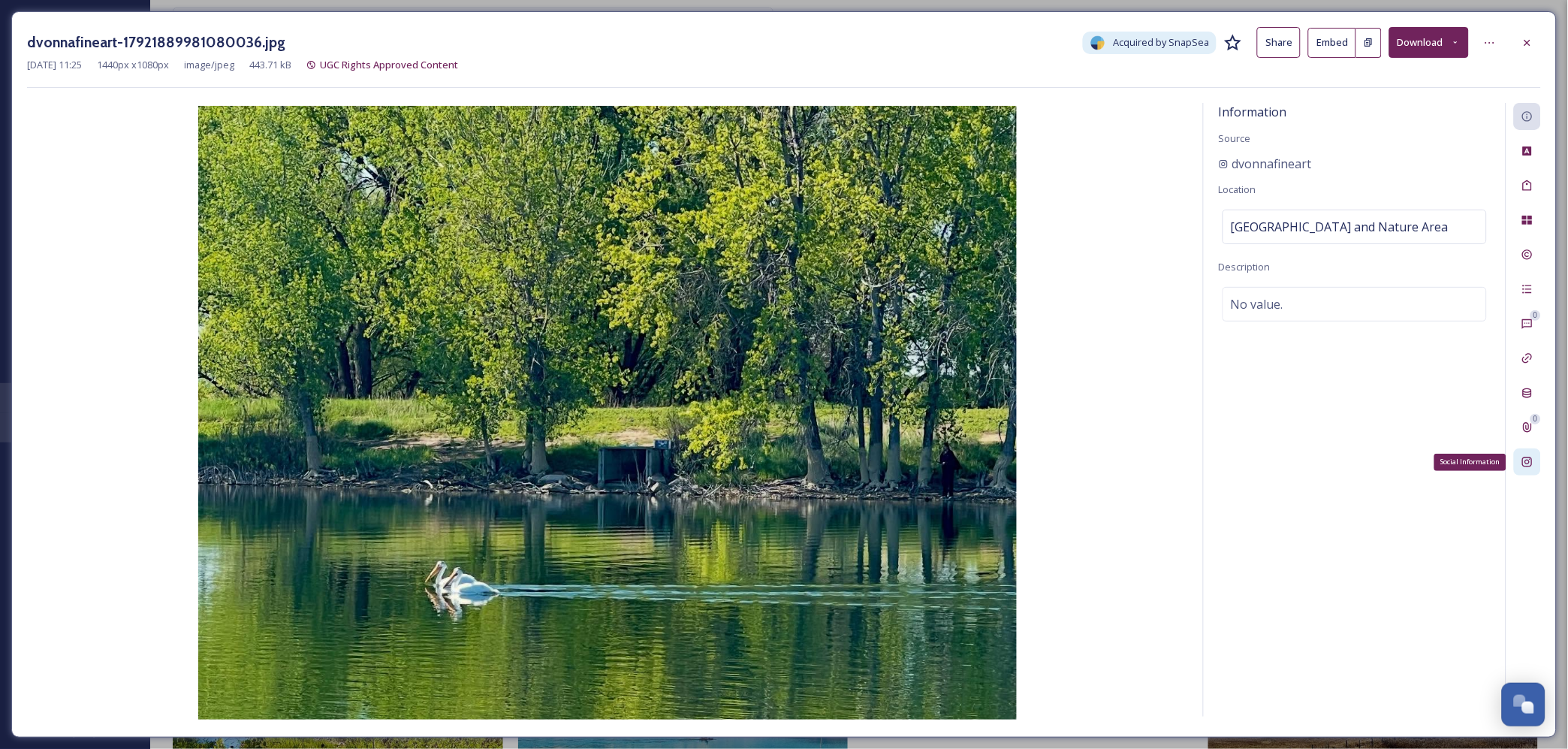
click at [1530, 461] on icon at bounding box center [1526, 462] width 9 height 9
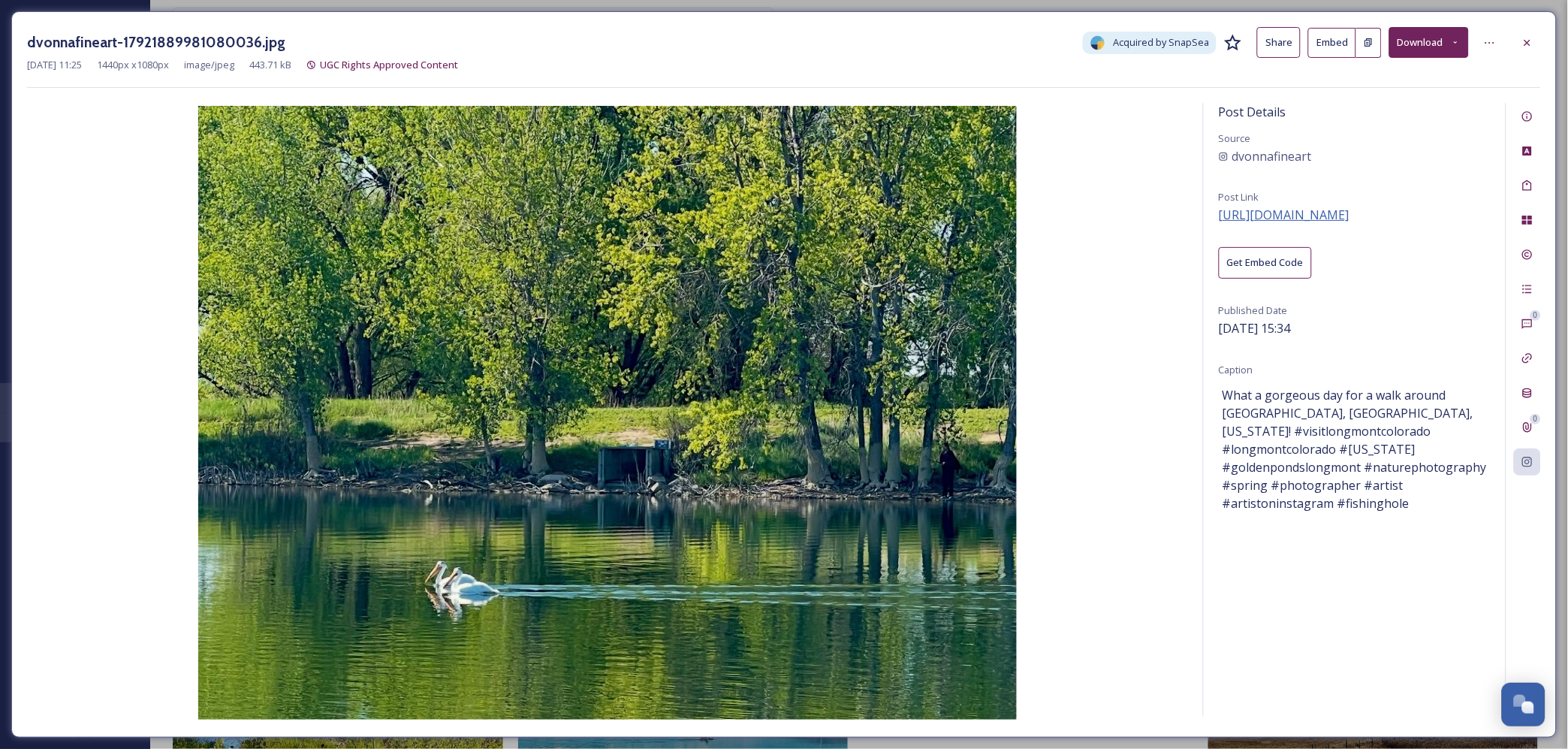
click at [1299, 218] on span "https://www.instagram.com/p/DJfQGlIydds/" at bounding box center [1284, 215] width 131 height 16
click at [1269, 263] on button "Get Embed Code" at bounding box center [1265, 262] width 93 height 31
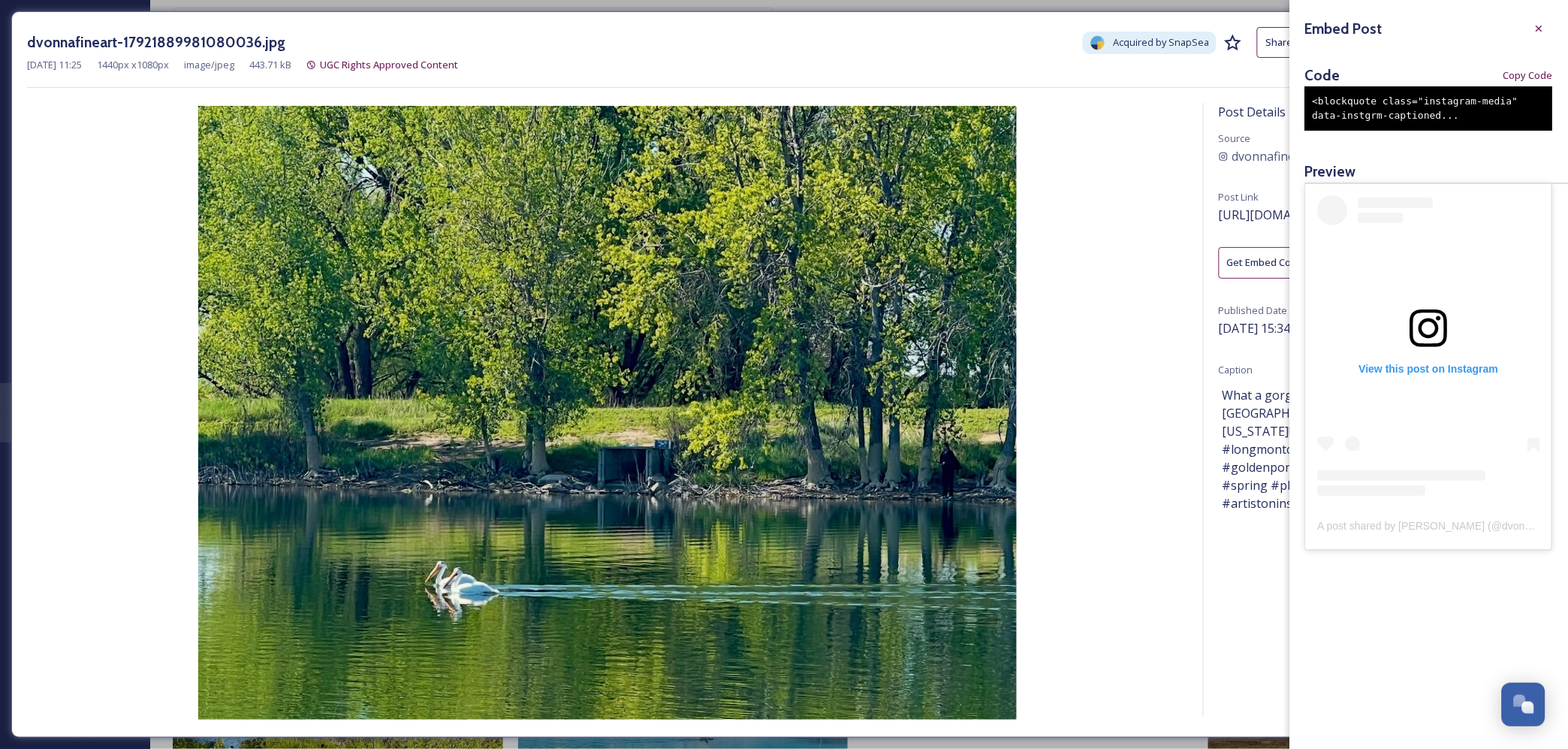
click at [1379, 102] on div "<blockquote class="instagram-media" data-instgrm-captioned..." at bounding box center [1429, 108] width 247 height 45
click at [1386, 106] on div "<blockquote class="instagram-media" data-instgrm-captioned..." at bounding box center [1429, 108] width 247 height 45
click at [1517, 78] on span "Copy Code" at bounding box center [1527, 75] width 49 height 14
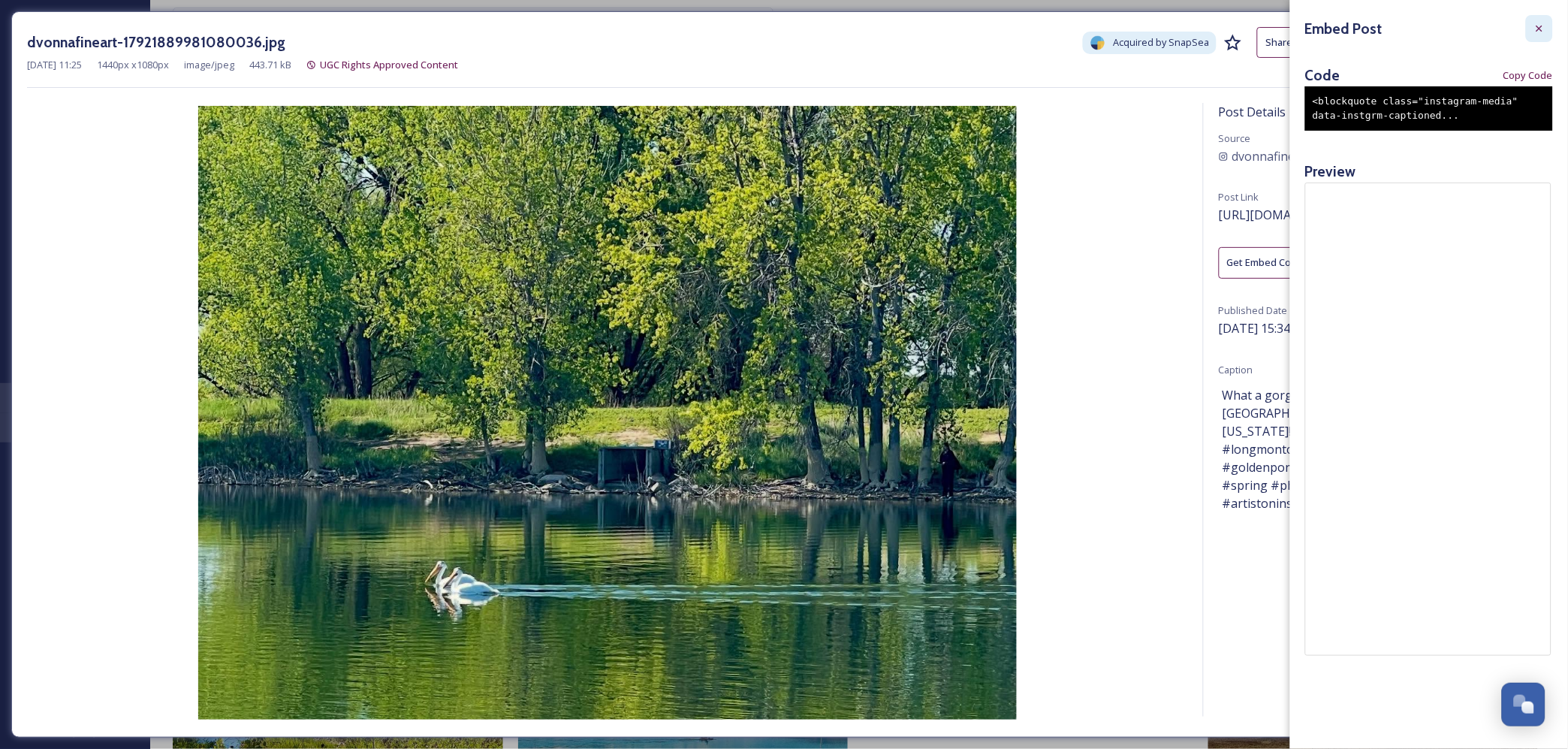
click at [1535, 27] on icon at bounding box center [1539, 28] width 12 height 12
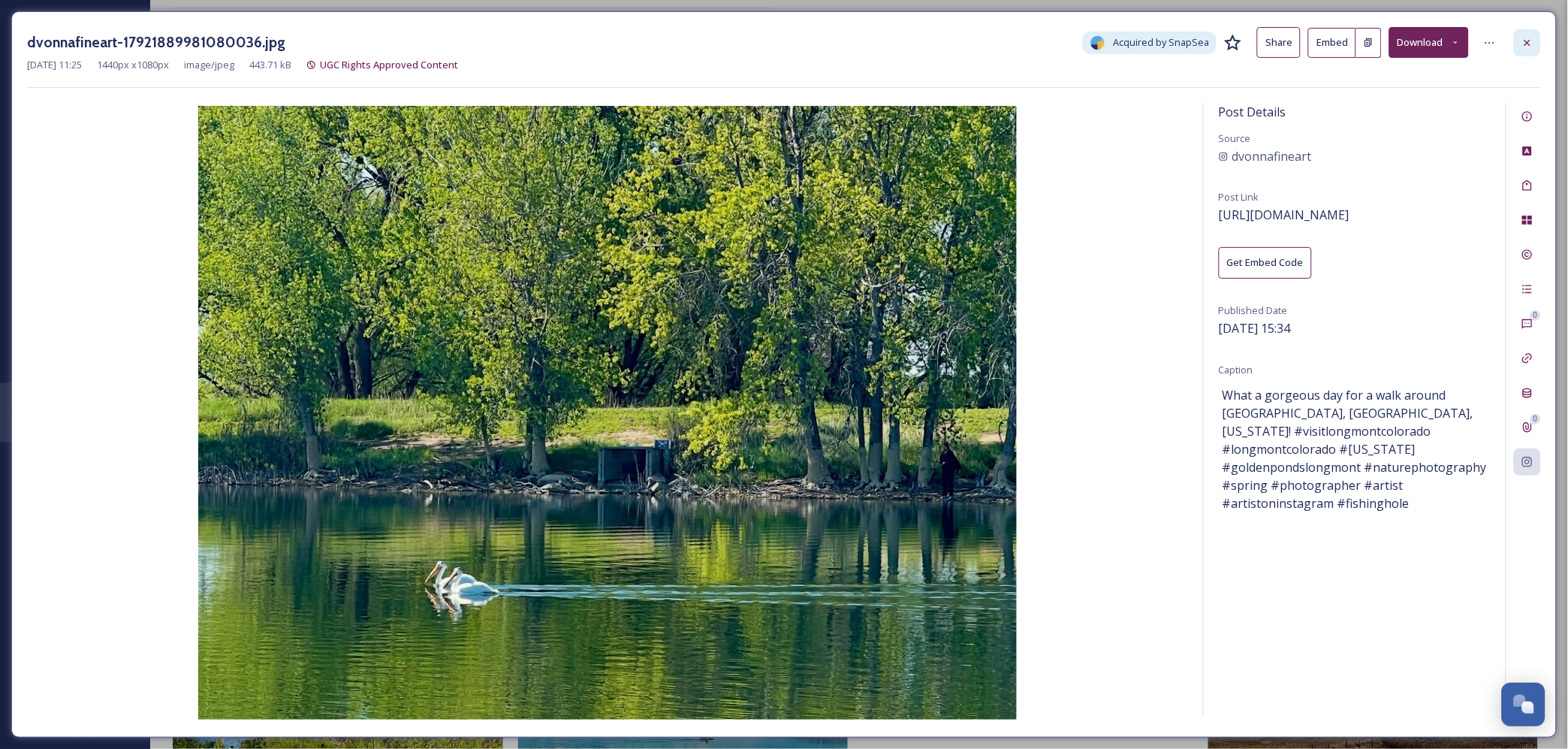
click at [1528, 37] on icon at bounding box center [1526, 42] width 12 height 12
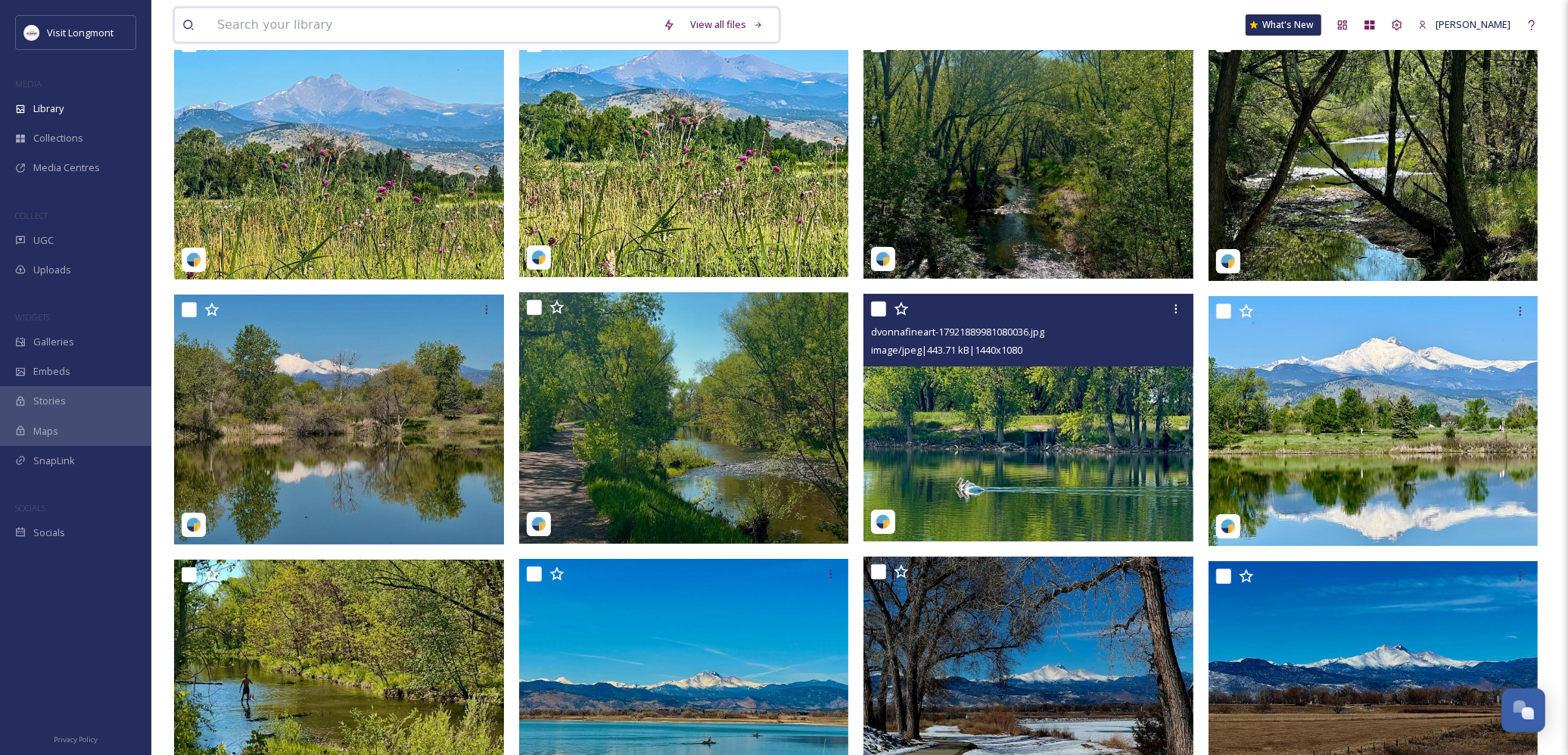
click at [455, 24] on input at bounding box center [433, 25] width 446 height 33
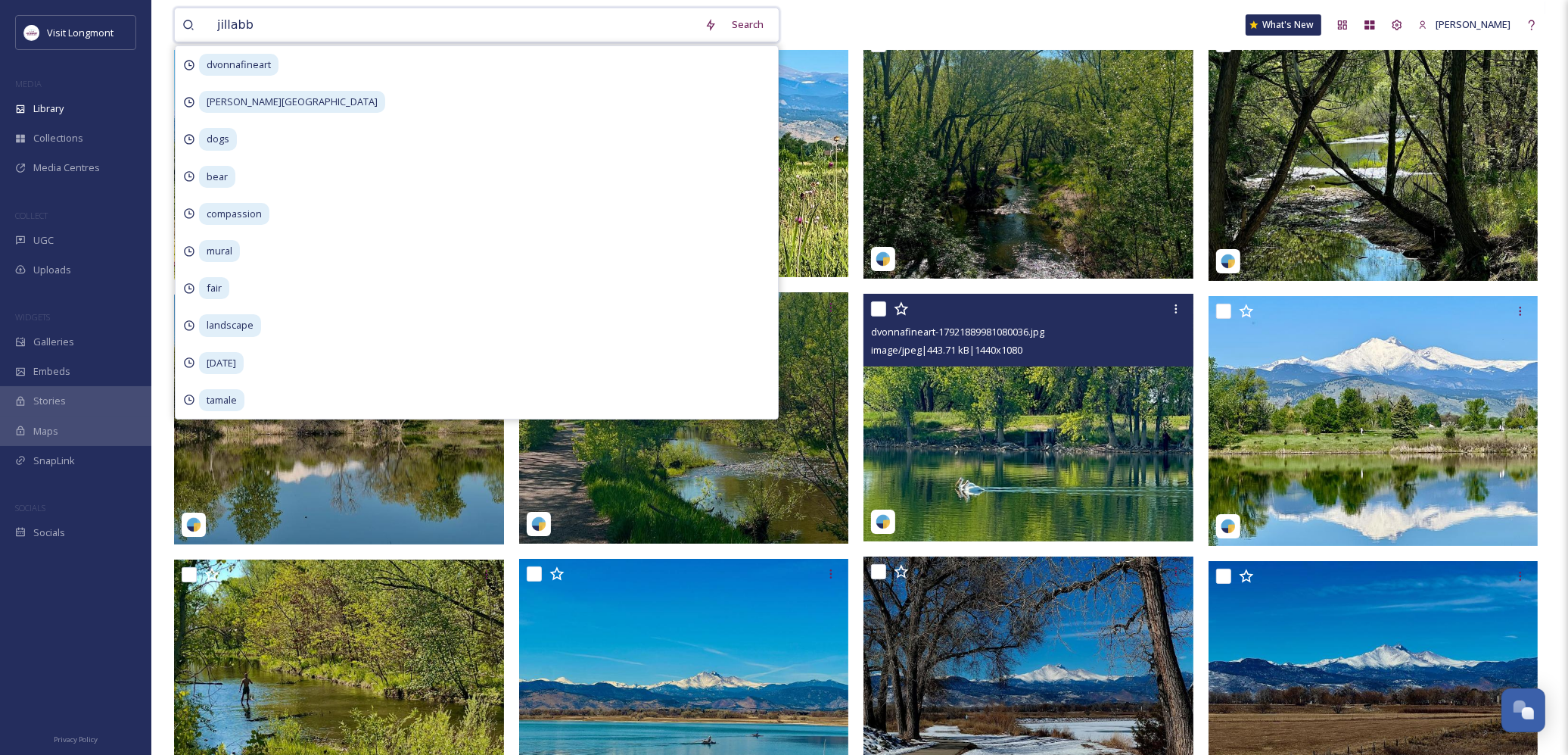
type input "jillabby"
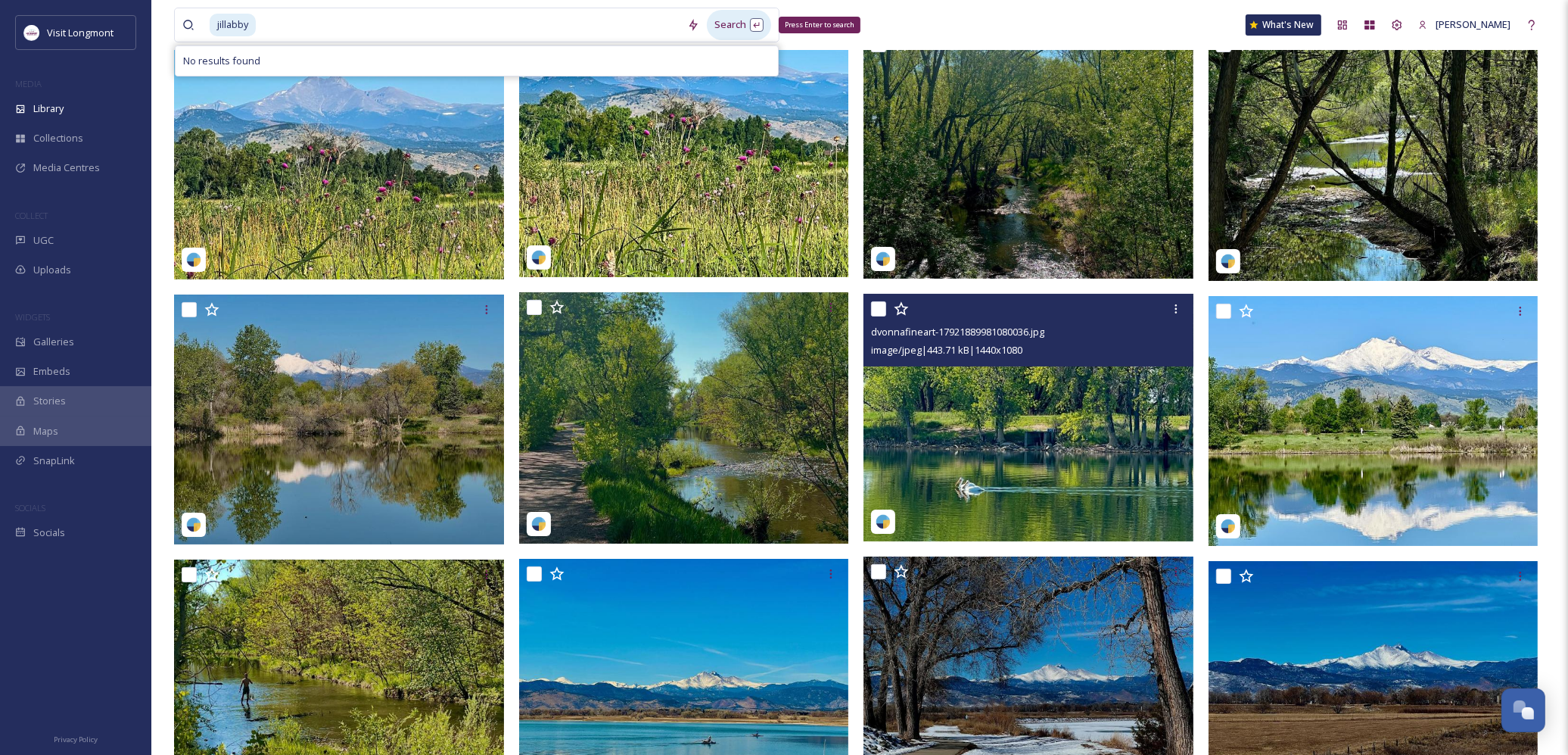
click at [729, 24] on div "Search Press Enter to search" at bounding box center [738, 24] width 64 height 29
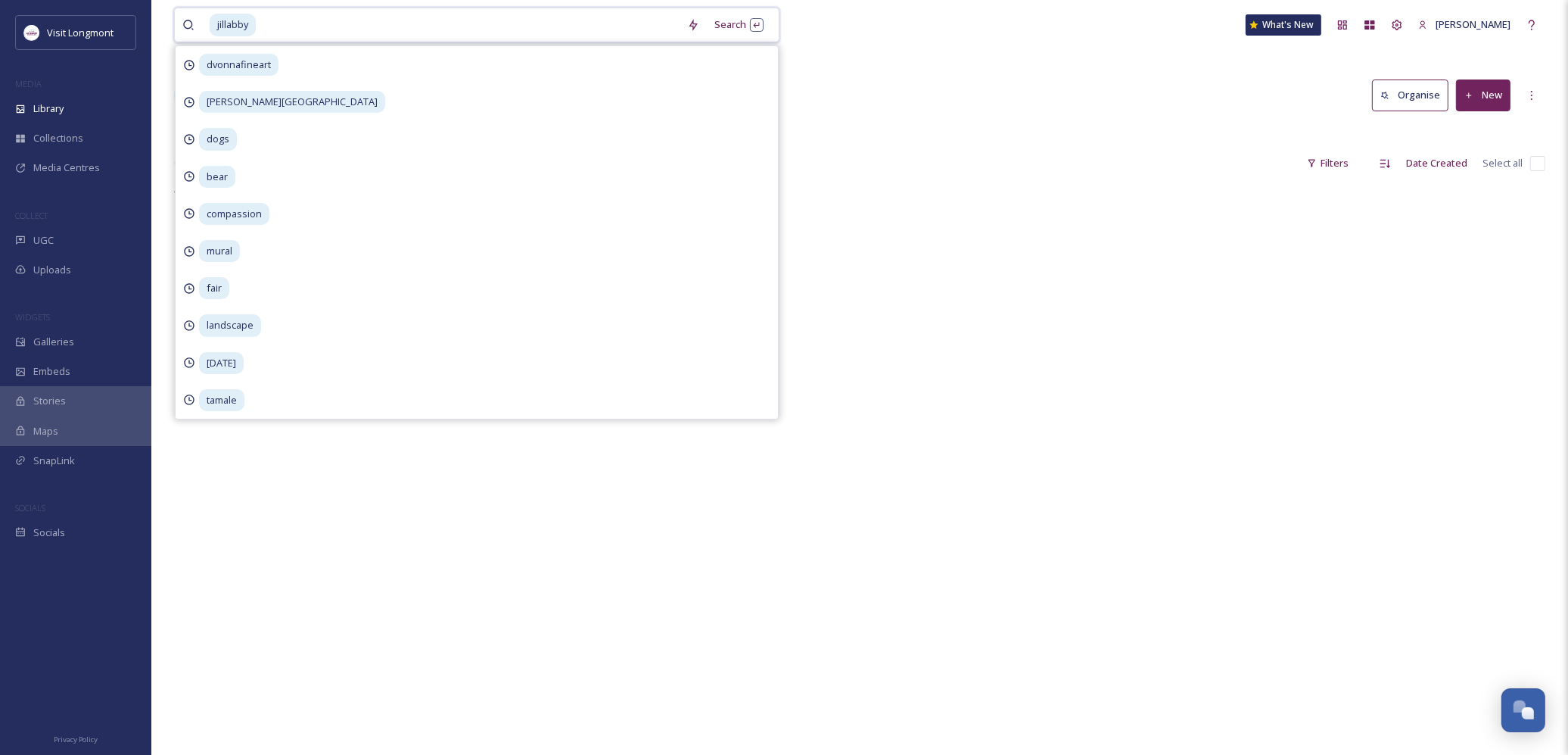
click at [240, 21] on span "jillabby" at bounding box center [233, 24] width 46 height 22
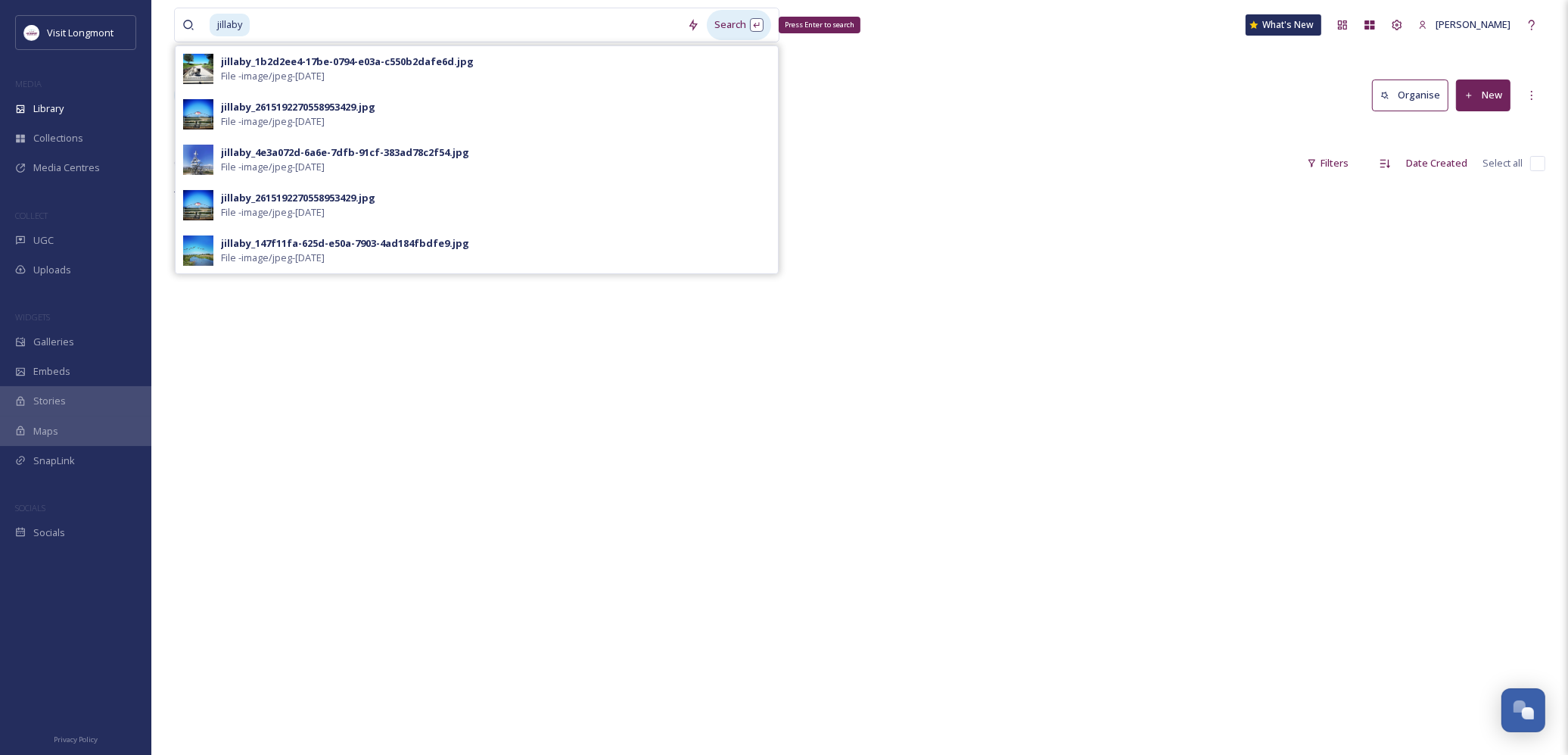
click at [724, 24] on div "Search Press Enter to search" at bounding box center [738, 24] width 64 height 29
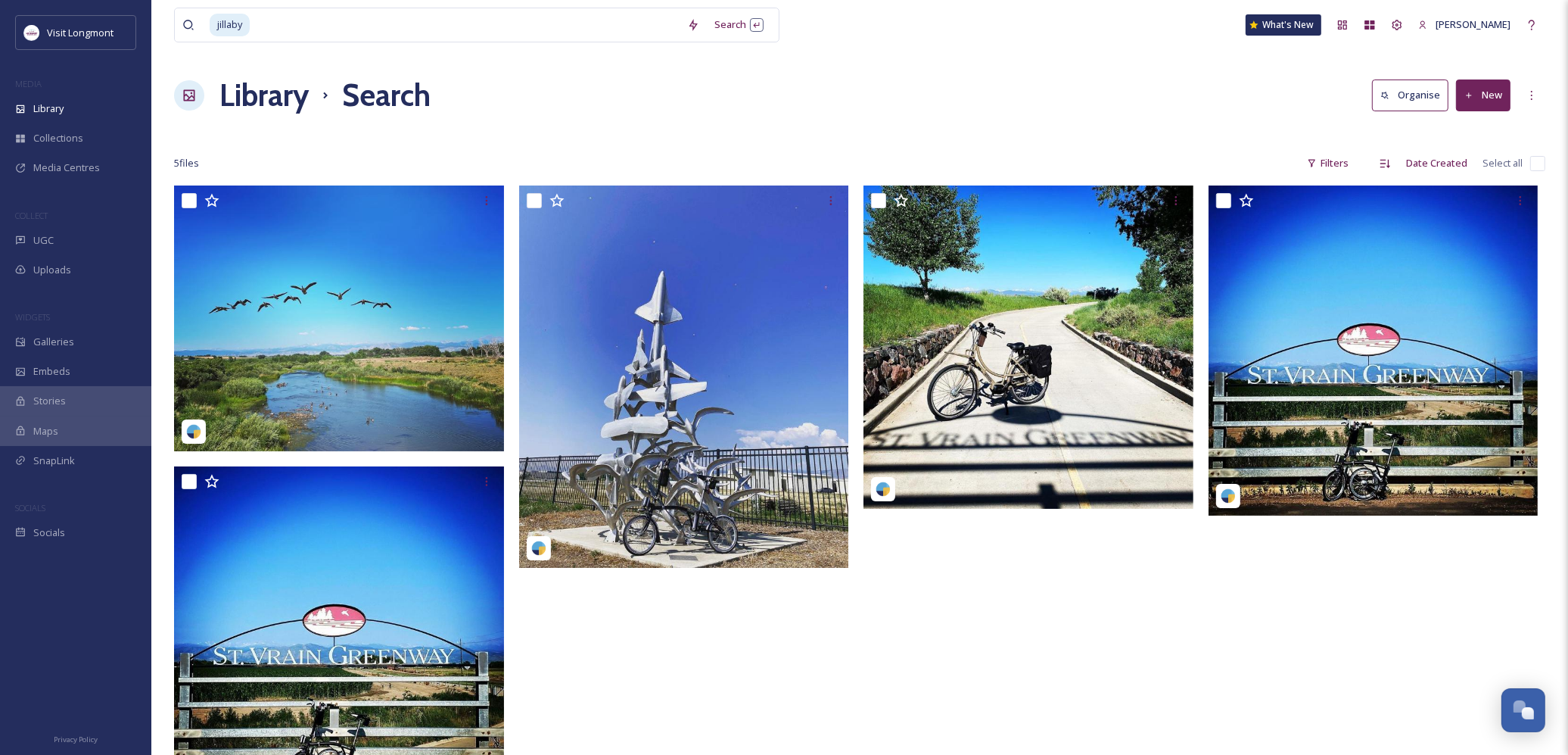
click at [855, 625] on div at bounding box center [688, 494] width 338 height 618
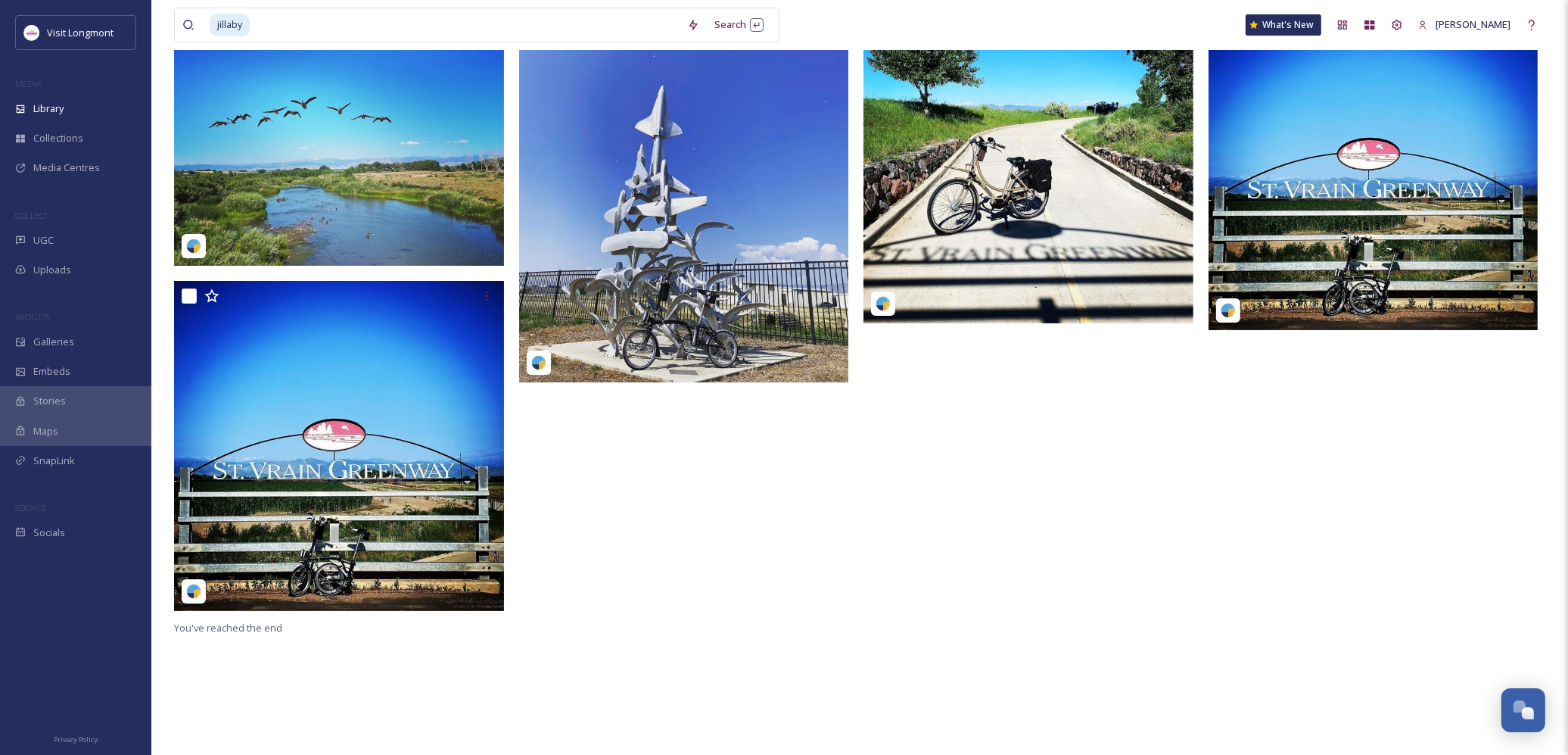
scroll to position [101, 0]
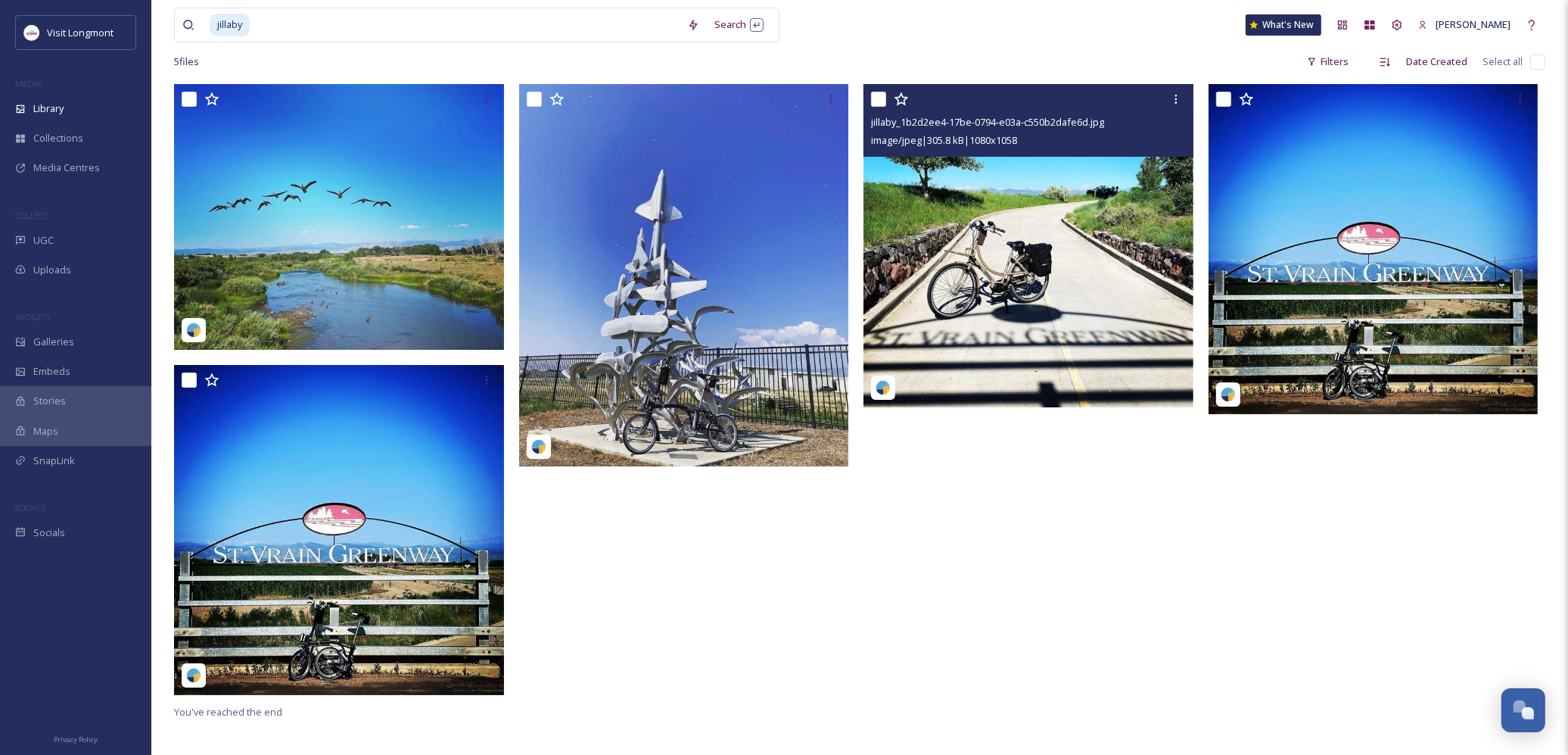
click at [998, 295] on img at bounding box center [1029, 245] width 330 height 323
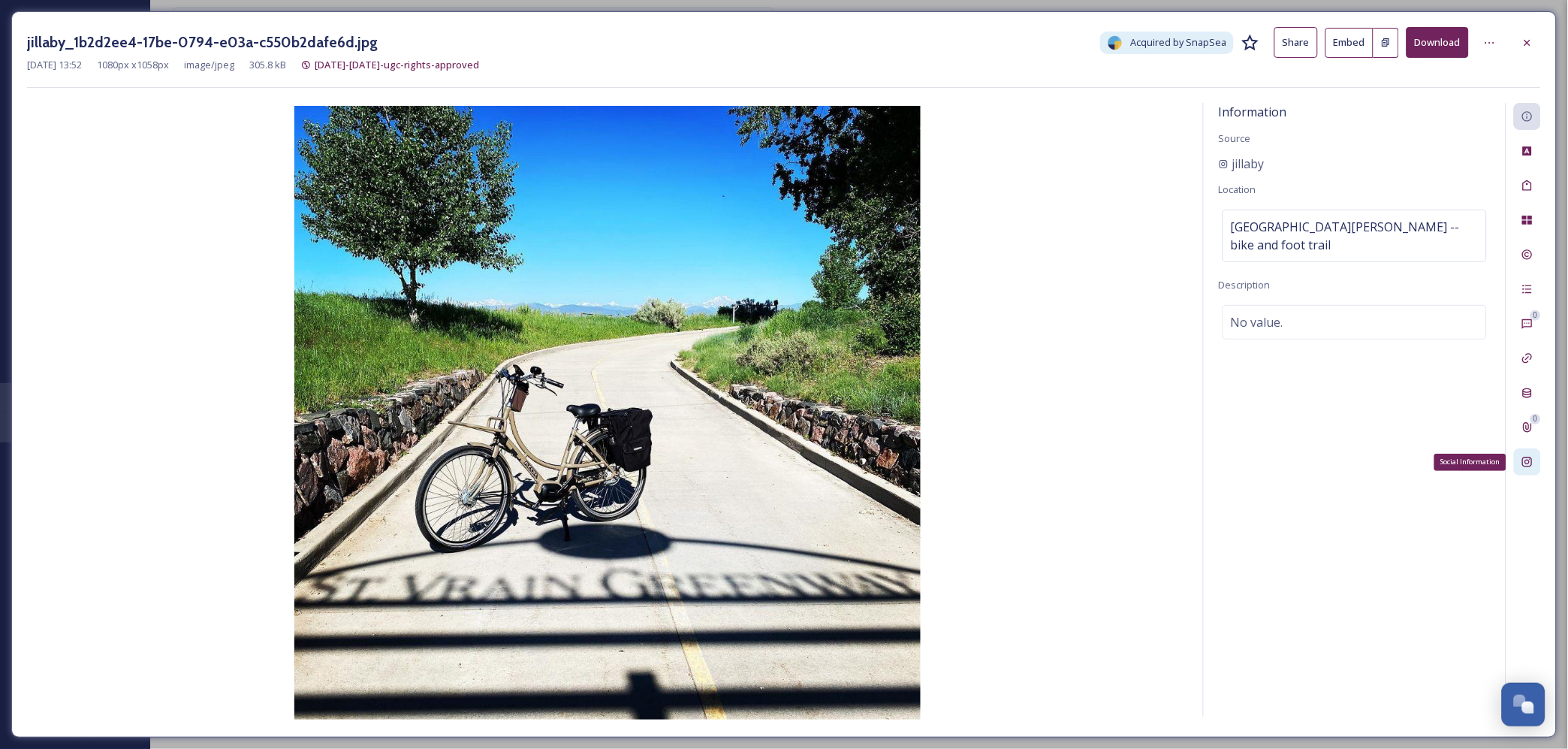
click at [1525, 459] on icon at bounding box center [1526, 461] width 12 height 12
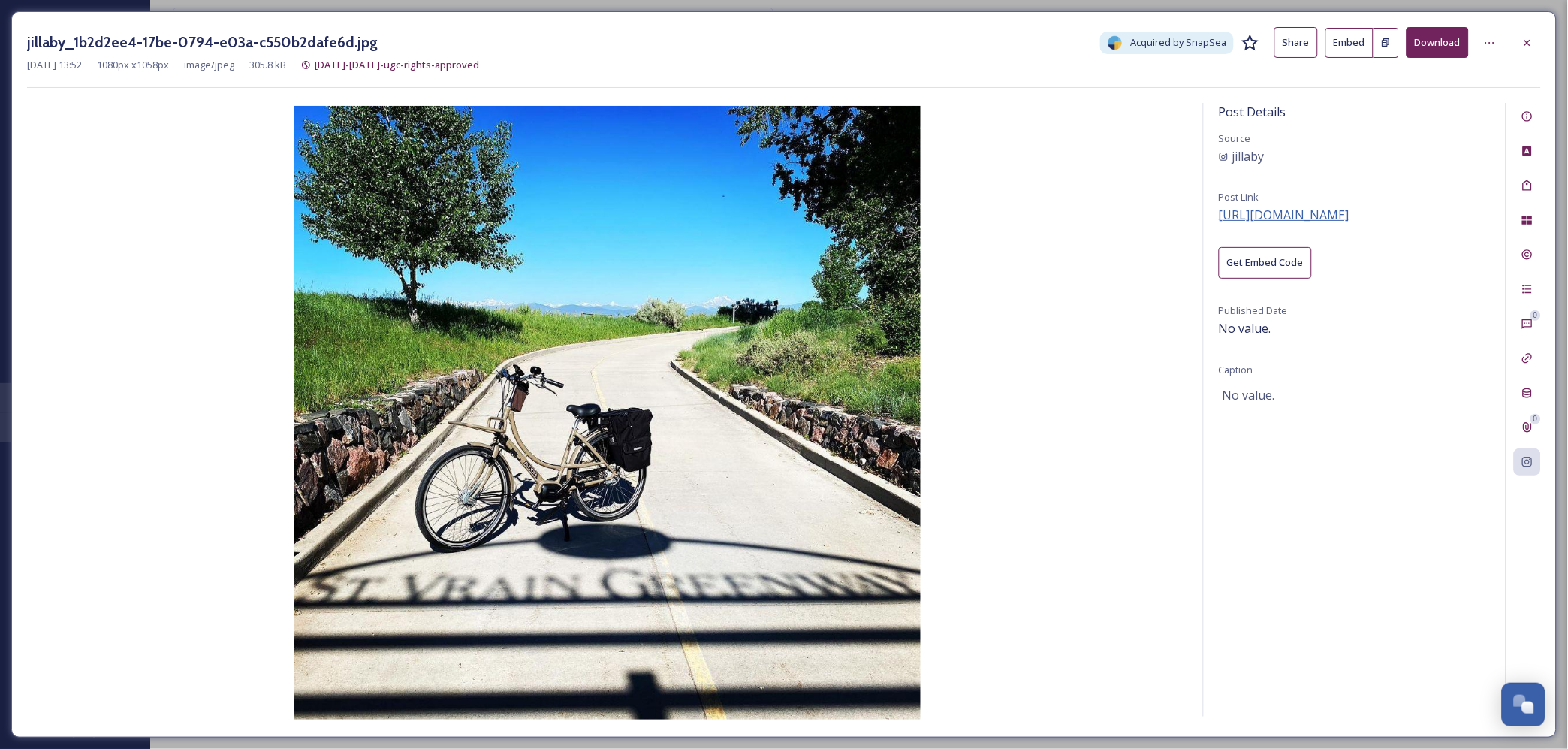
click at [1308, 207] on span "https://www.instagram.com/p/CP8ejJVA2FO/" at bounding box center [1284, 215] width 131 height 16
click at [1289, 214] on span "https://www.instagram.com/p/CP8ejJVA2FO/" at bounding box center [1284, 215] width 131 height 16
click at [1521, 44] on icon at bounding box center [1526, 42] width 12 height 12
